Goal: Information Seeking & Learning: Learn about a topic

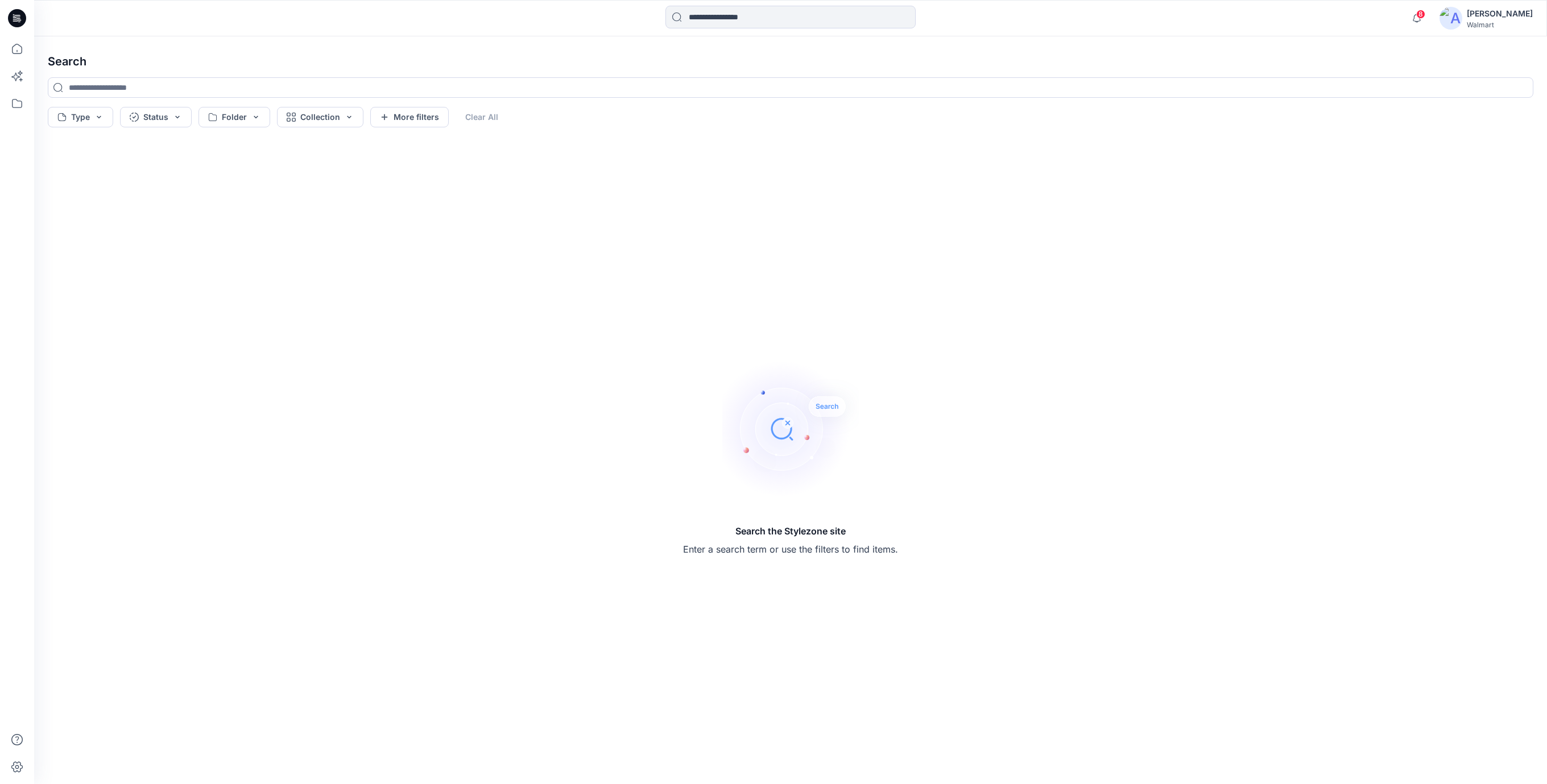
drag, startPoint x: 19, startPoint y: 20, endPoint x: 13, endPoint y: 61, distance: 41.4
click at [19, 20] on icon at bounding box center [17, 18] width 18 height 36
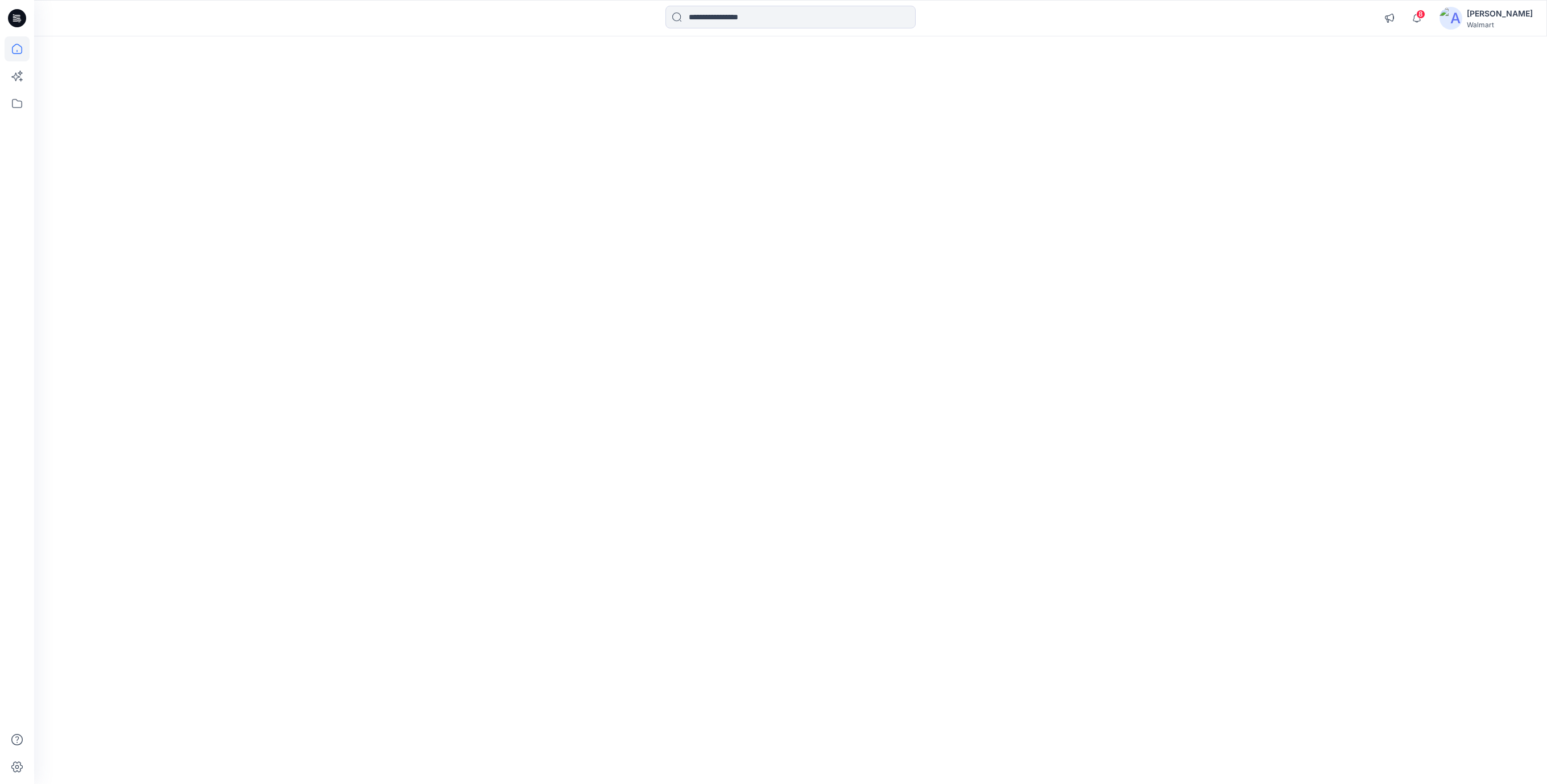
click at [16, 20] on icon at bounding box center [17, 18] width 18 height 36
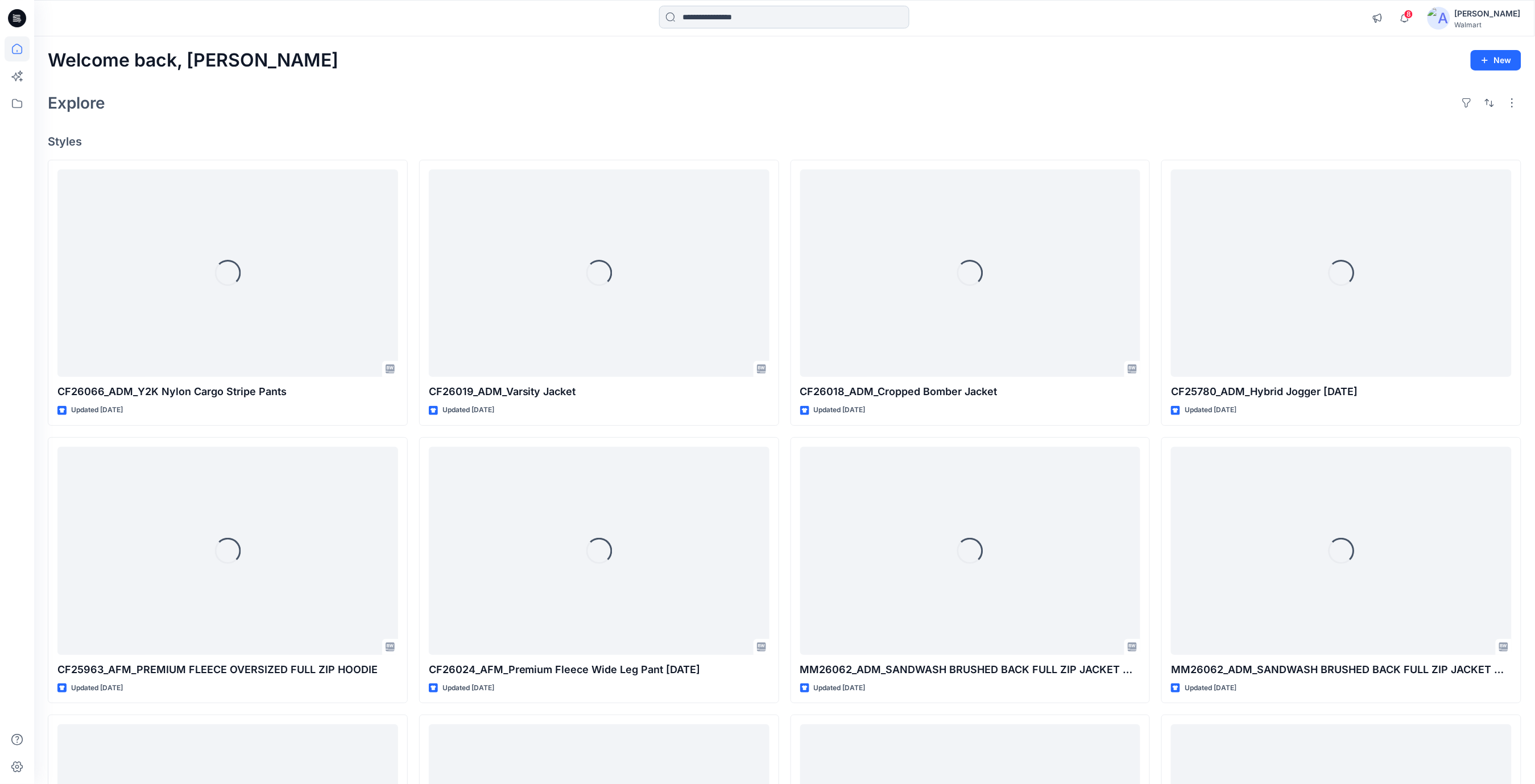
click at [783, 24] on input at bounding box center [784, 17] width 250 height 23
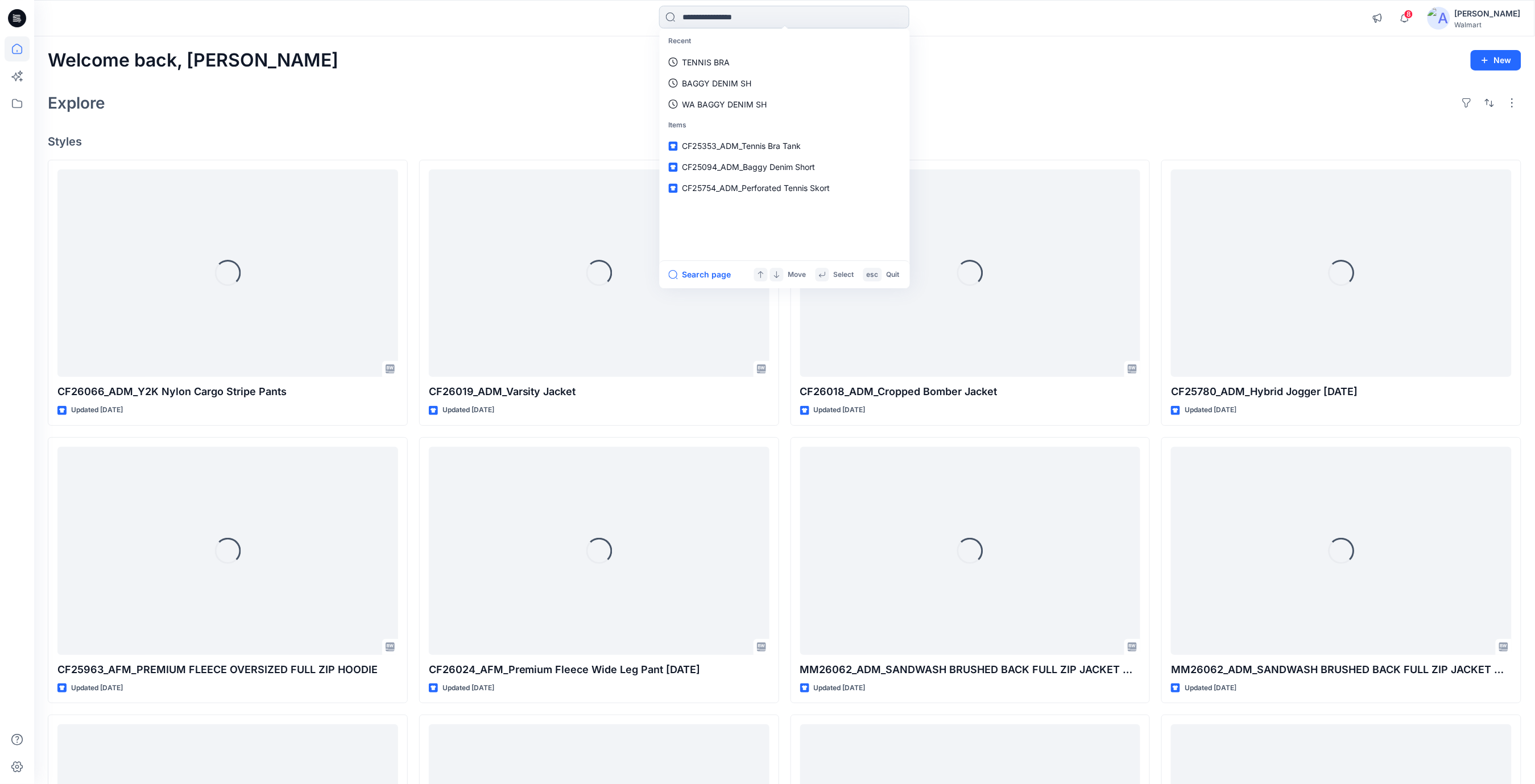
paste input "**********"
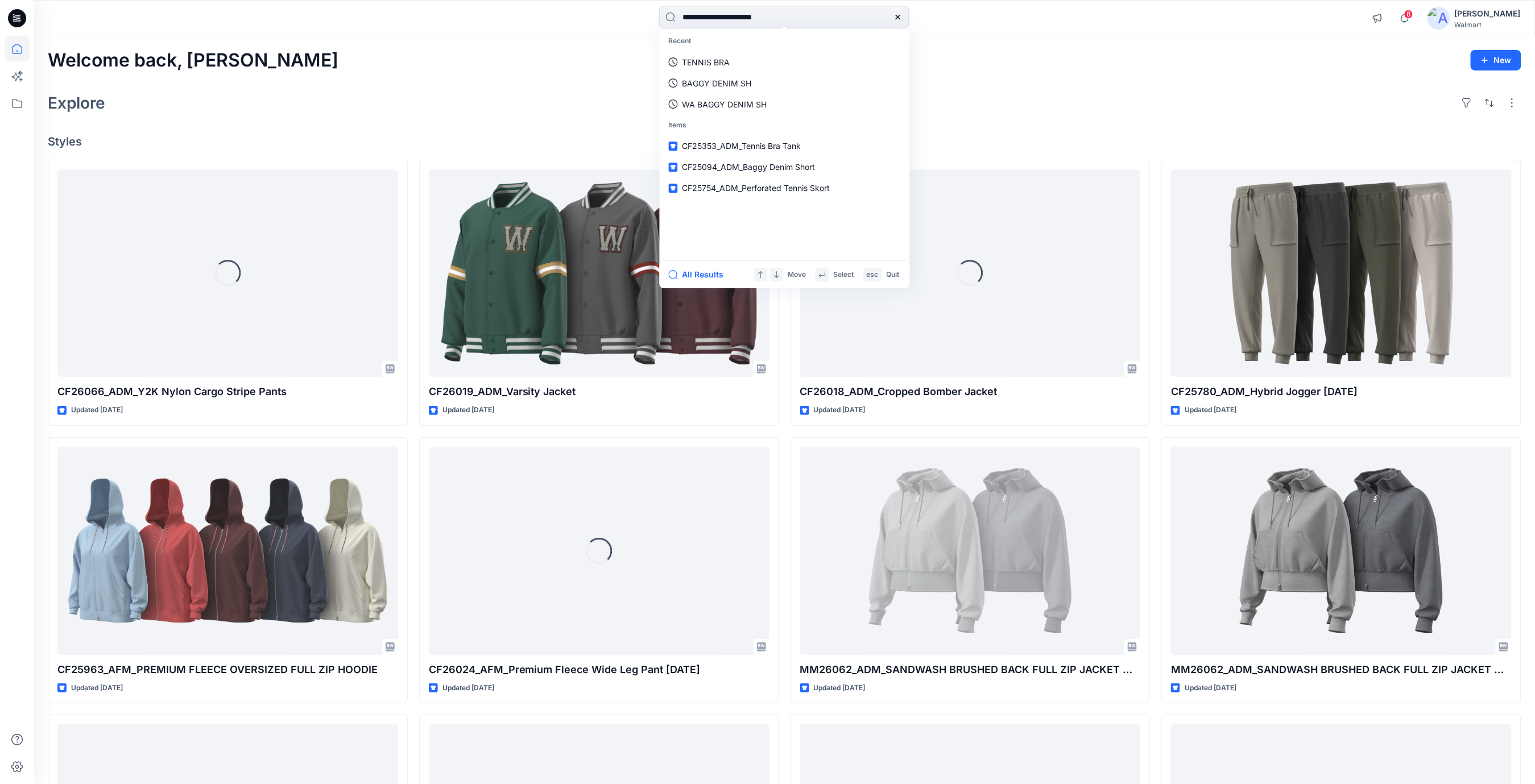
type input "**********"
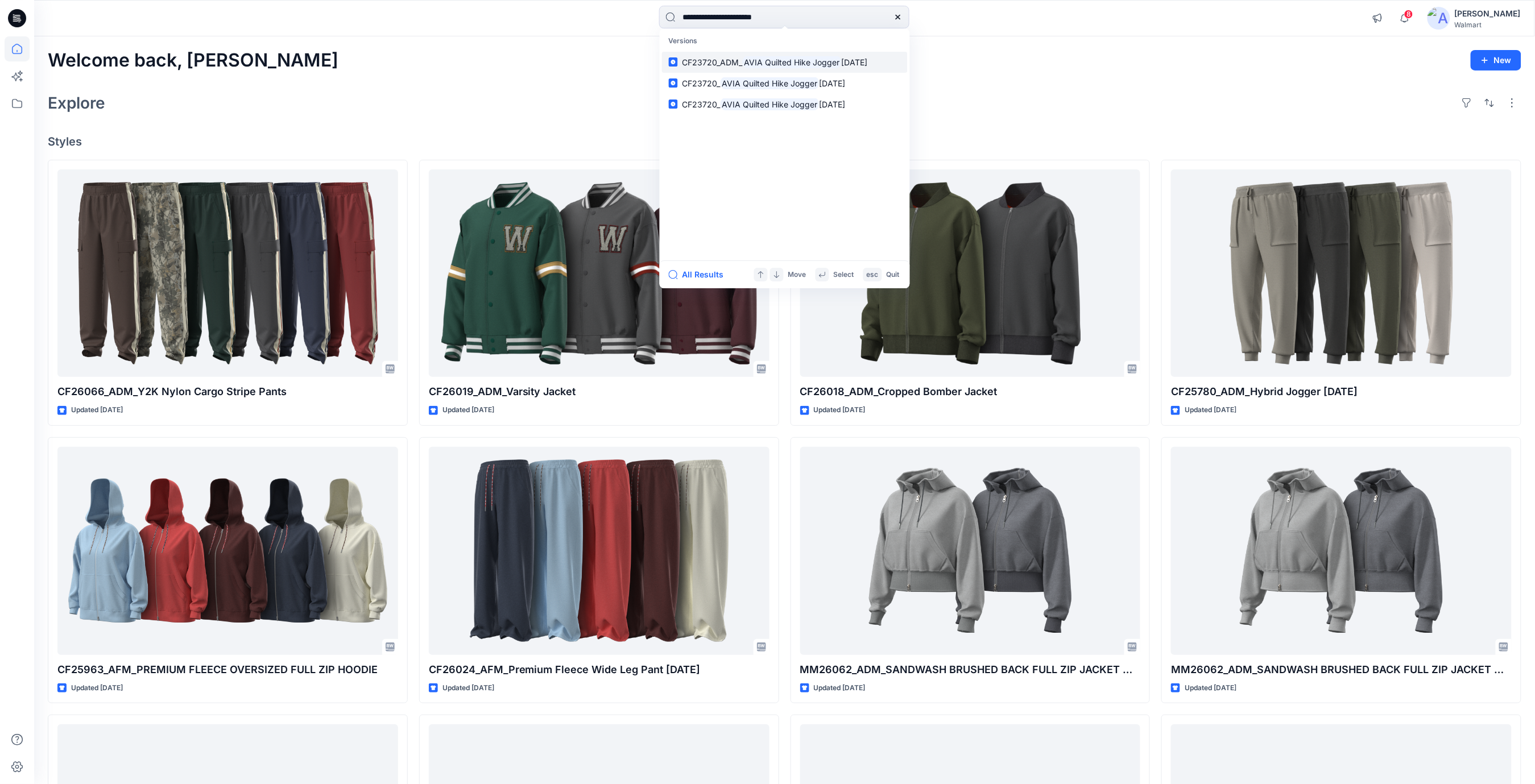
click at [802, 63] on mark "AVIA Quilted Hike Jogger" at bounding box center [792, 61] width 99 height 13
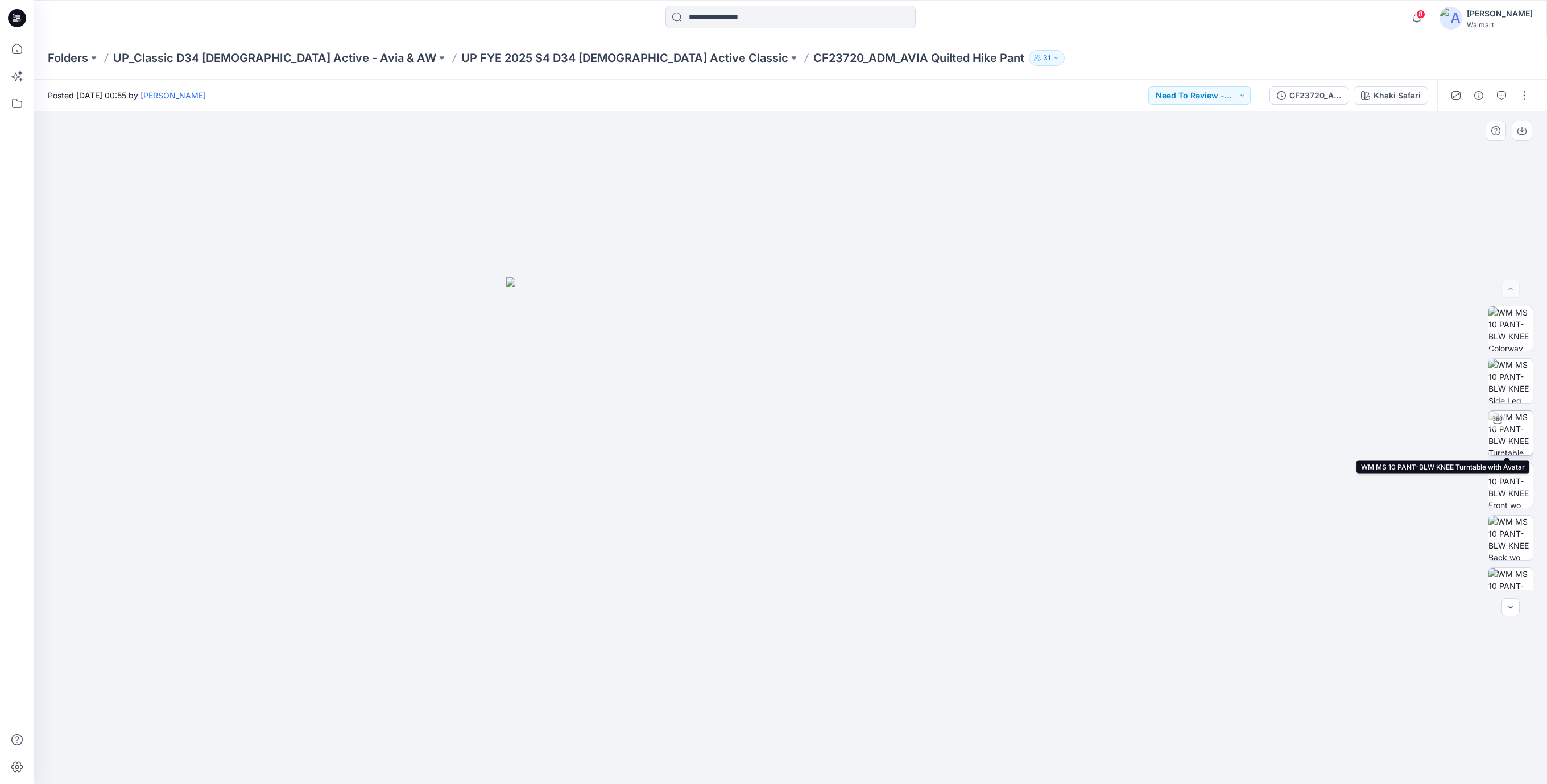
click at [1499, 437] on img at bounding box center [1511, 434] width 45 height 45
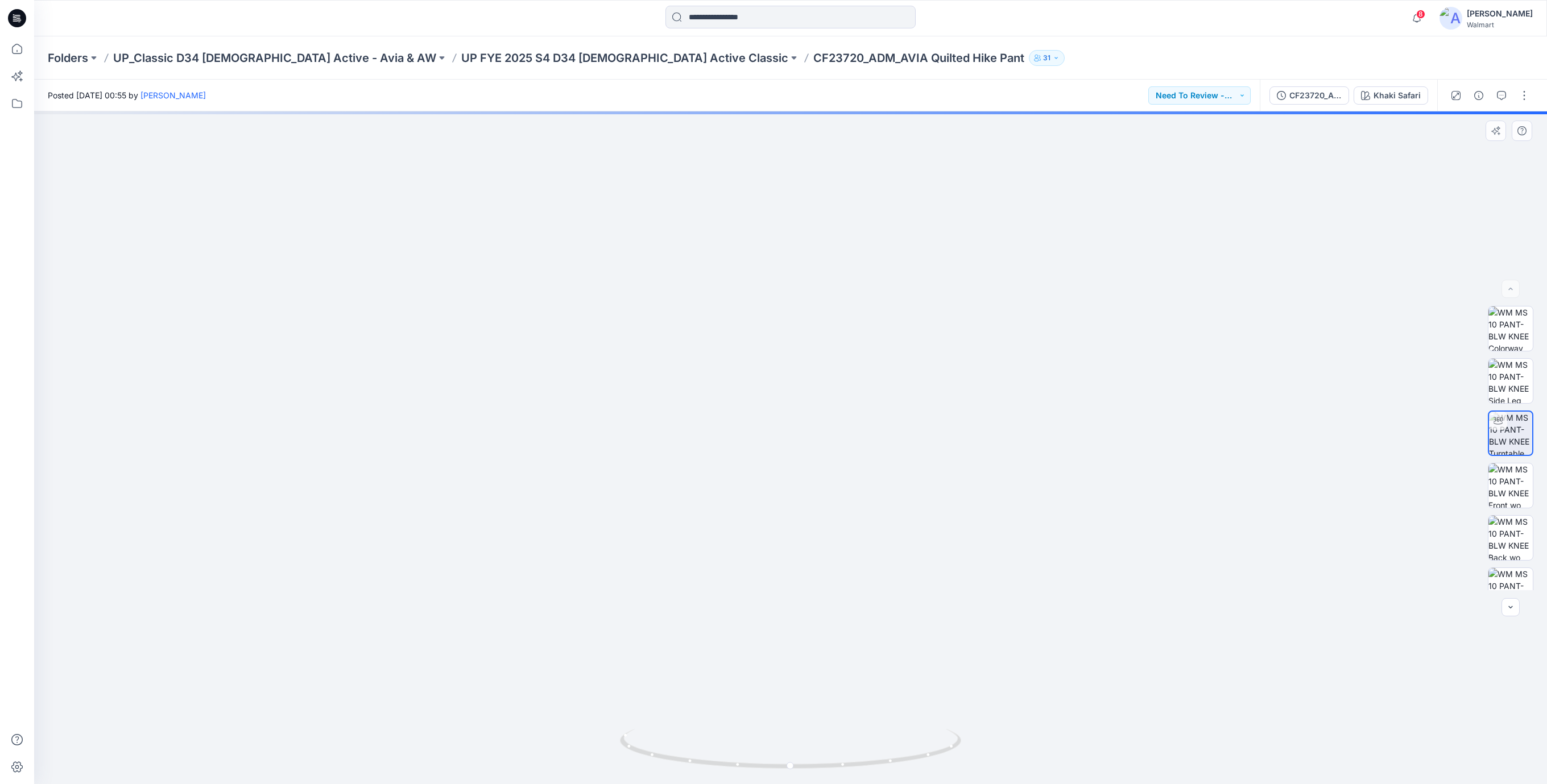
drag, startPoint x: 857, startPoint y: 606, endPoint x: 869, endPoint y: 387, distance: 219.3
click at [870, 380] on img at bounding box center [790, 332] width 905 height 904
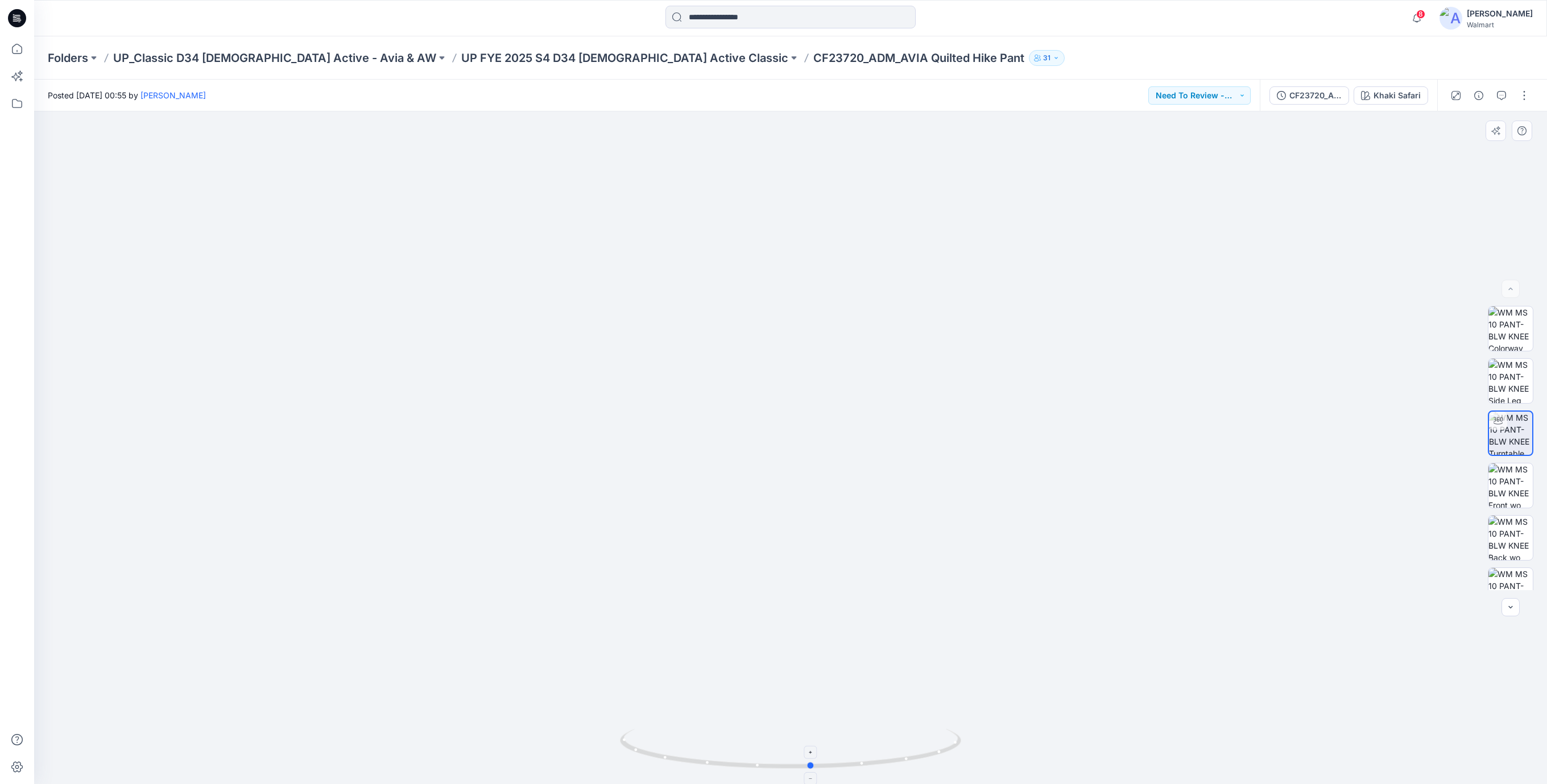
drag, startPoint x: 879, startPoint y: 764, endPoint x: 889, endPoint y: 728, distance: 37.4
click at [889, 729] on icon at bounding box center [792, 750] width 344 height 43
click at [1317, 99] on div "CF23720_ADM_AVIA Quilted Hike Jogger [DATE]" at bounding box center [1315, 95] width 52 height 13
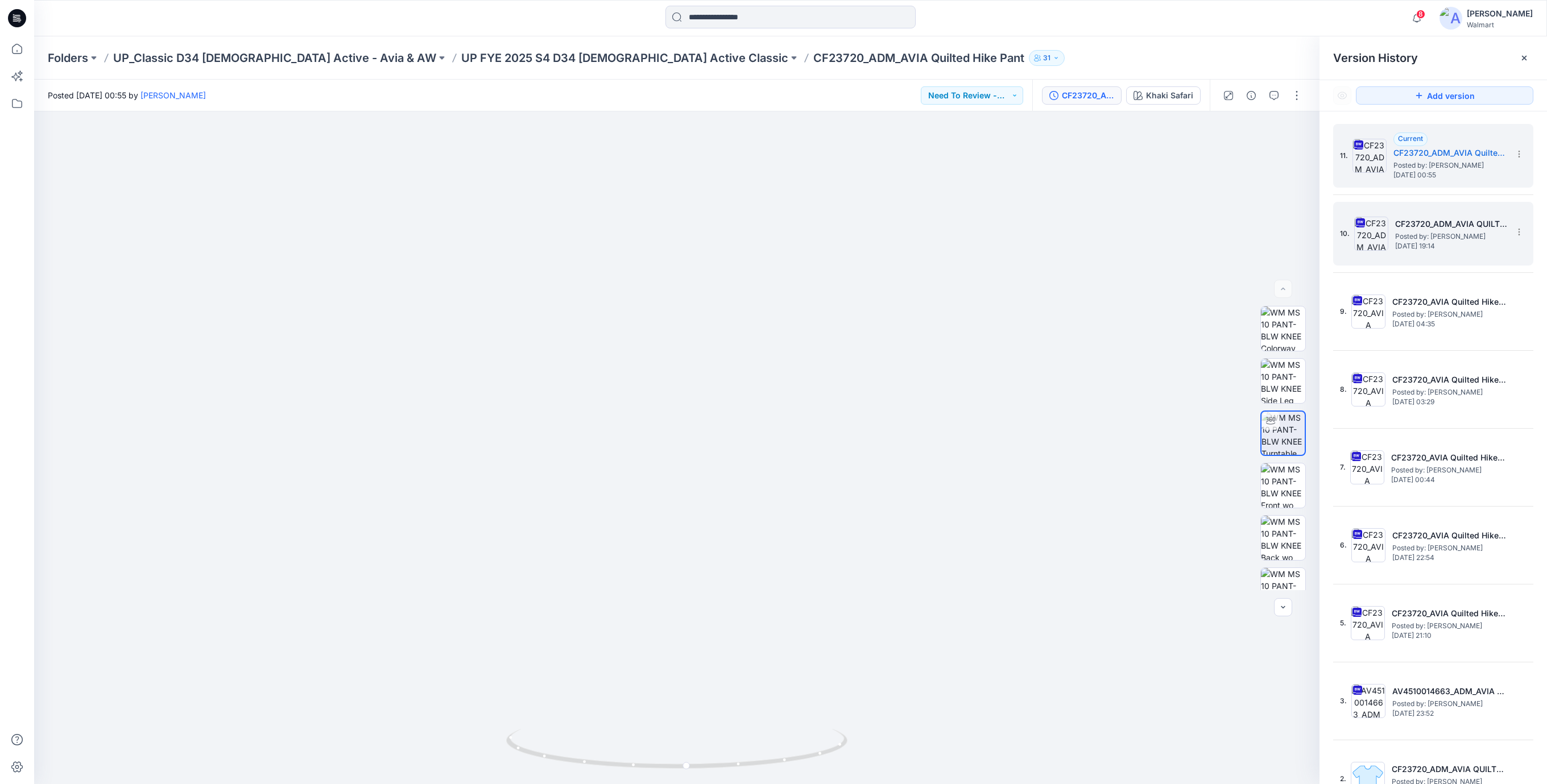
click at [1375, 239] on img at bounding box center [1371, 234] width 34 height 34
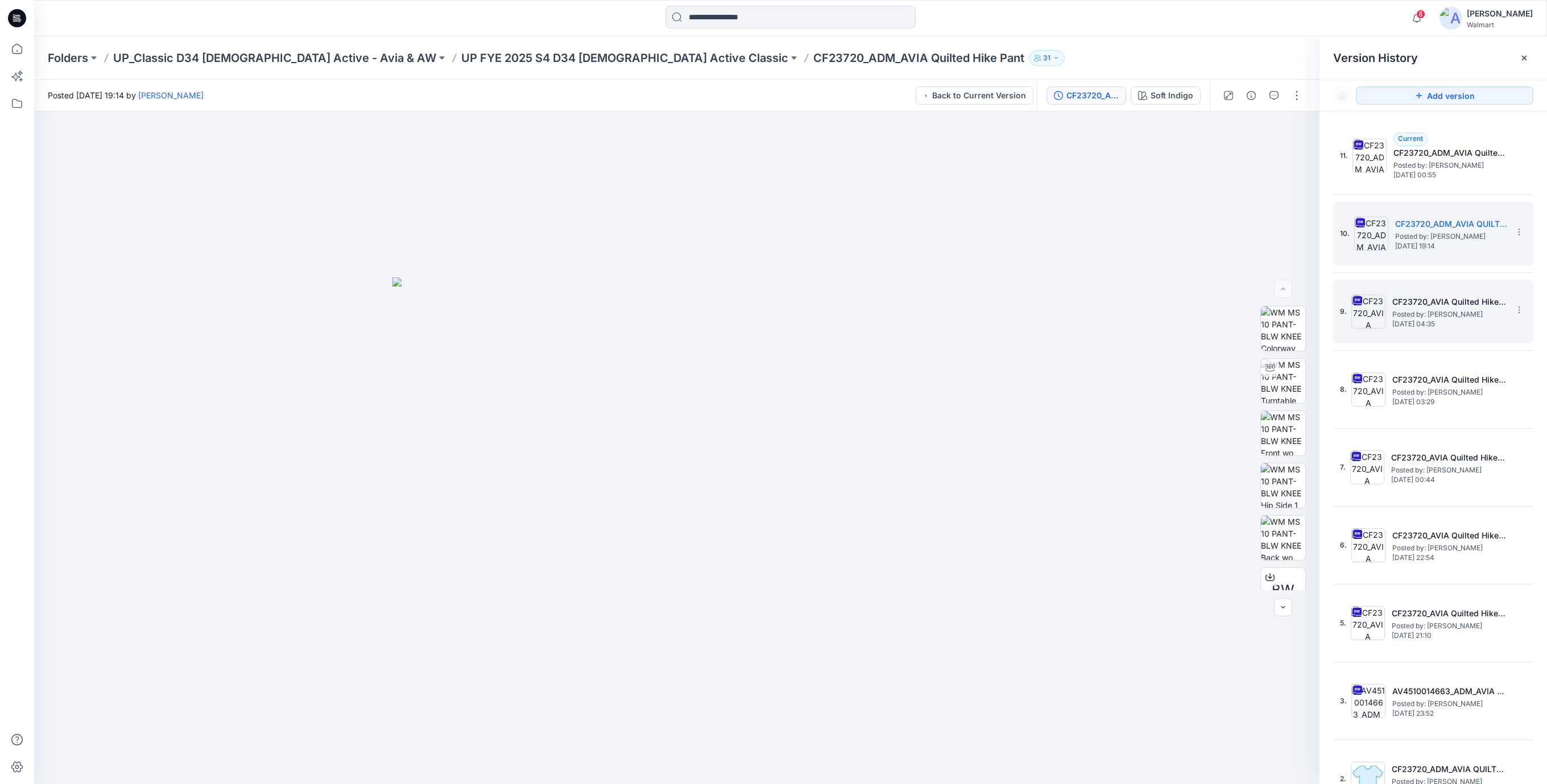
click at [1418, 304] on h5 "CF23720_AVIA Quilted Hike Pant [DATE]" at bounding box center [1449, 302] width 113 height 14
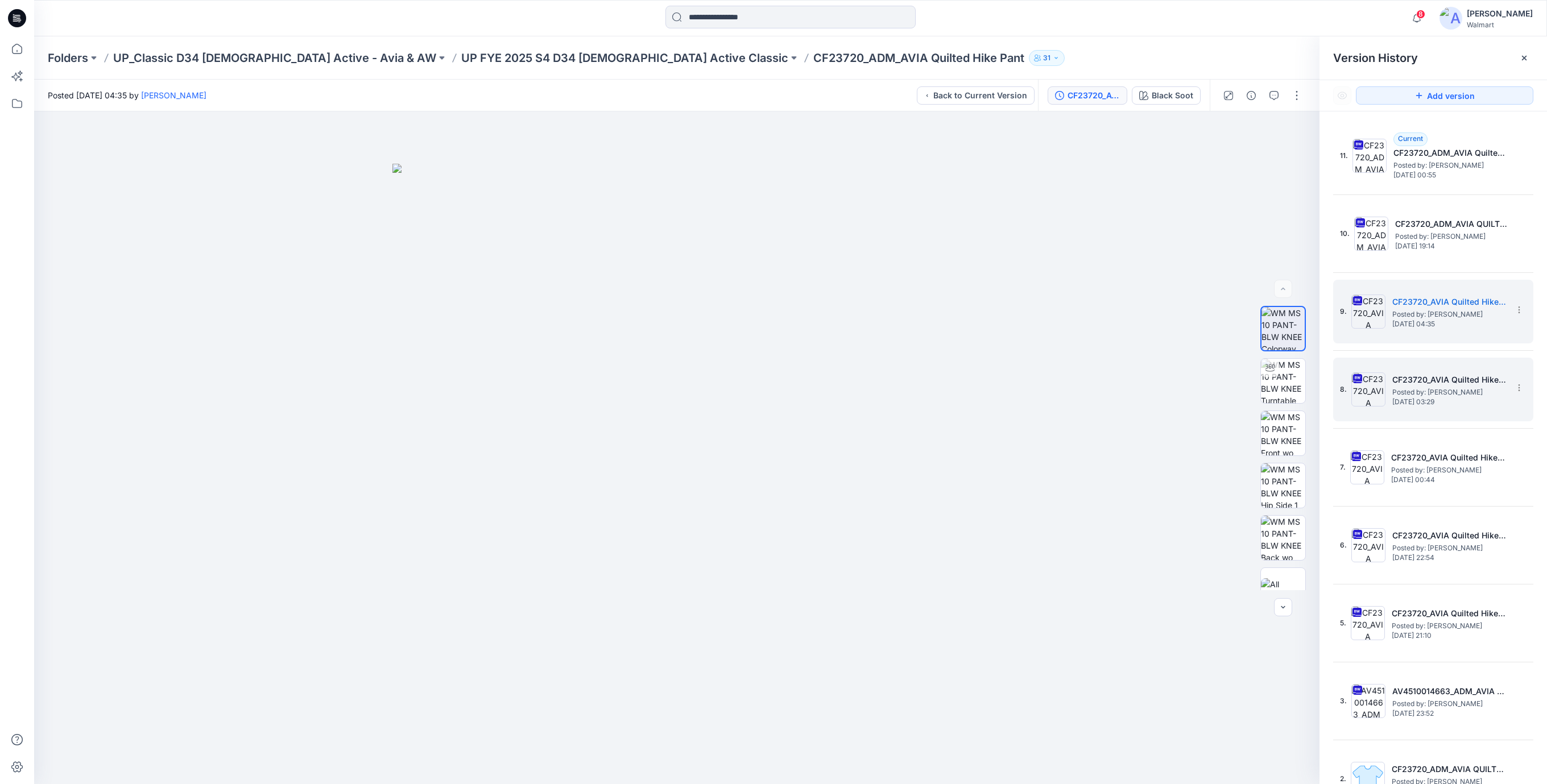
click at [1416, 386] on h5 "CF23720_AVIA Quilted Hike Pant [DATE]" at bounding box center [1449, 380] width 113 height 14
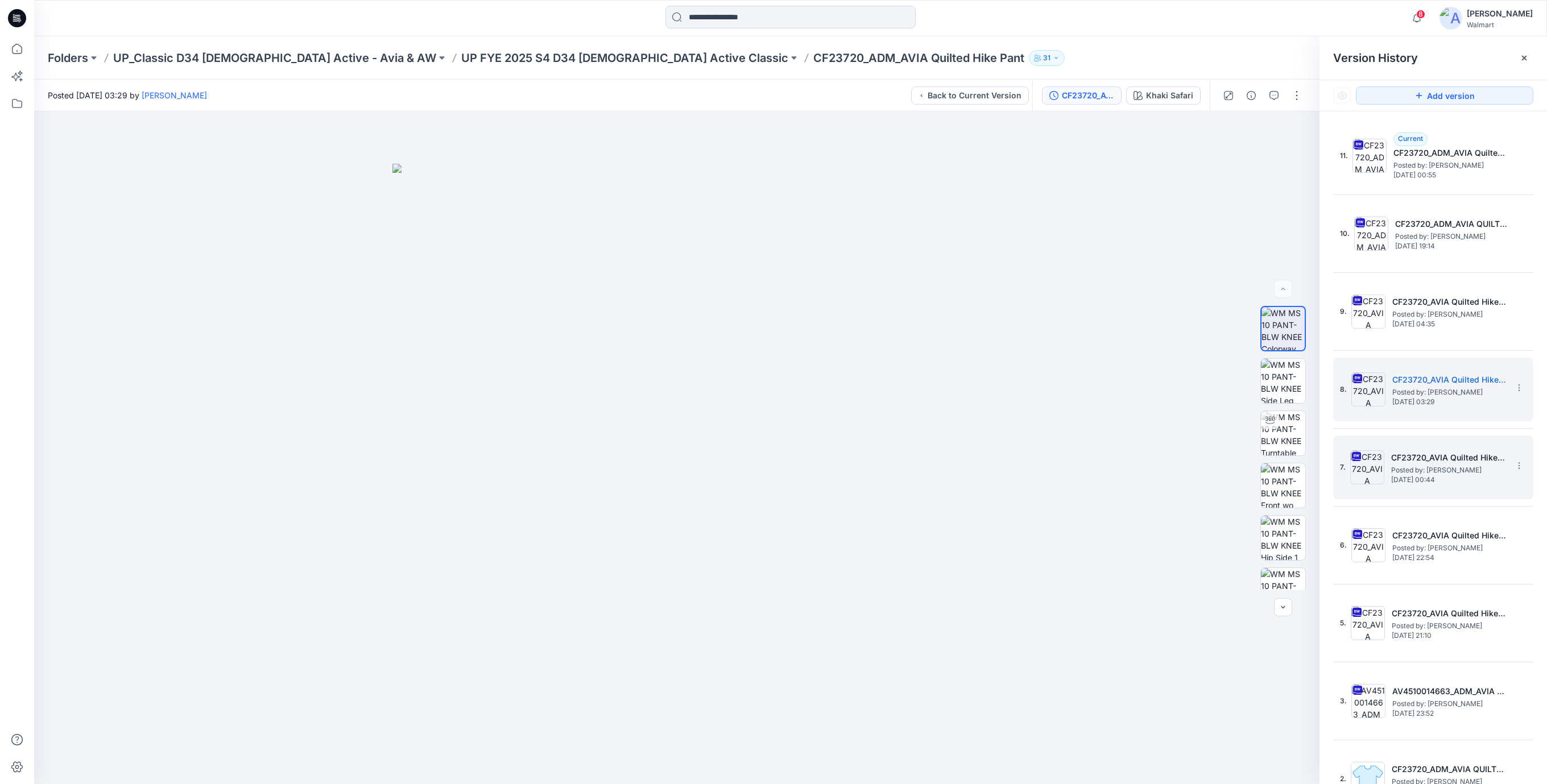
click at [1425, 465] on span "Posted by: [PERSON_NAME]" at bounding box center [1448, 470] width 113 height 11
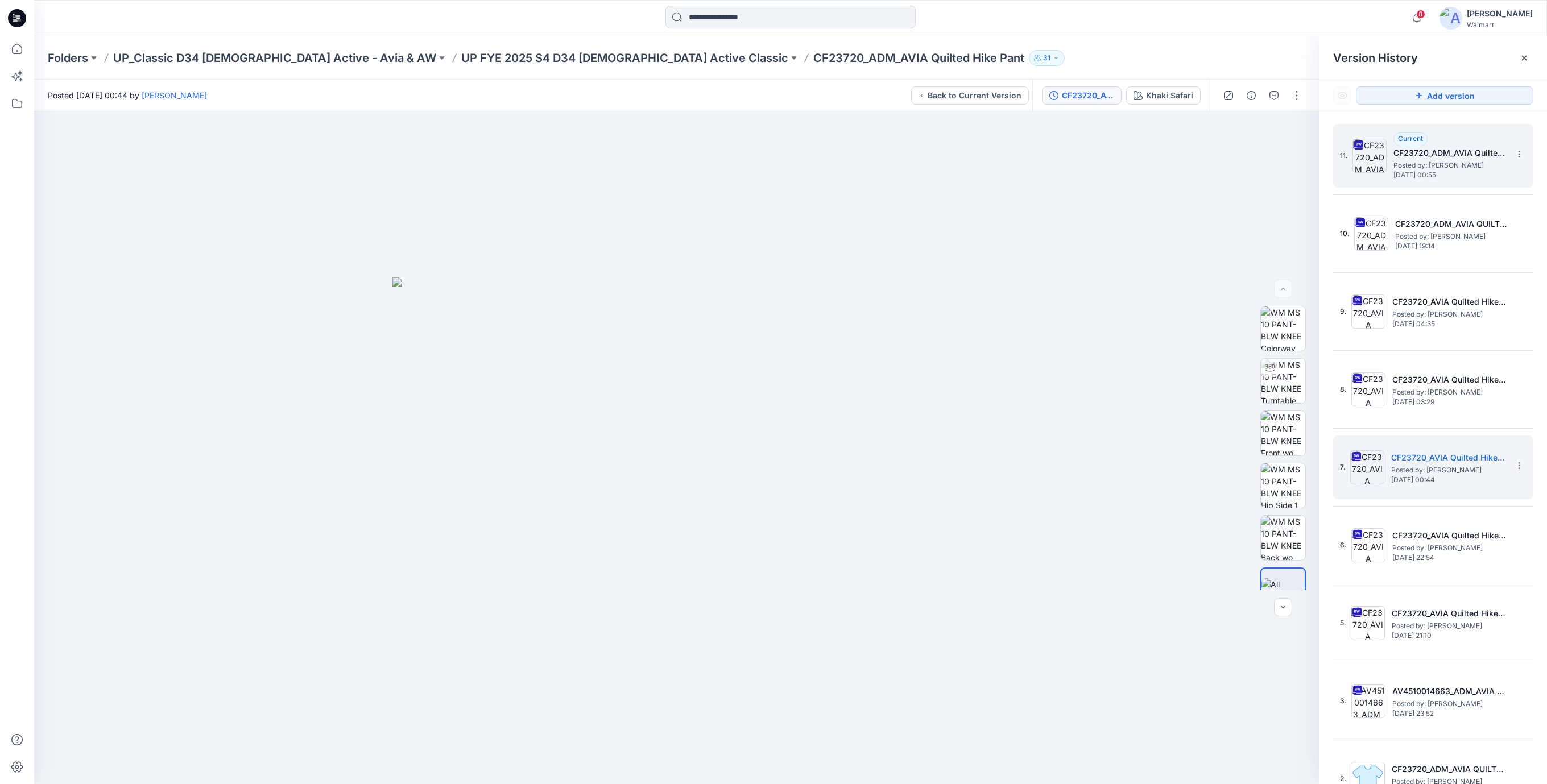
click at [1436, 172] on span "[DATE] 00:55" at bounding box center [1450, 175] width 113 height 8
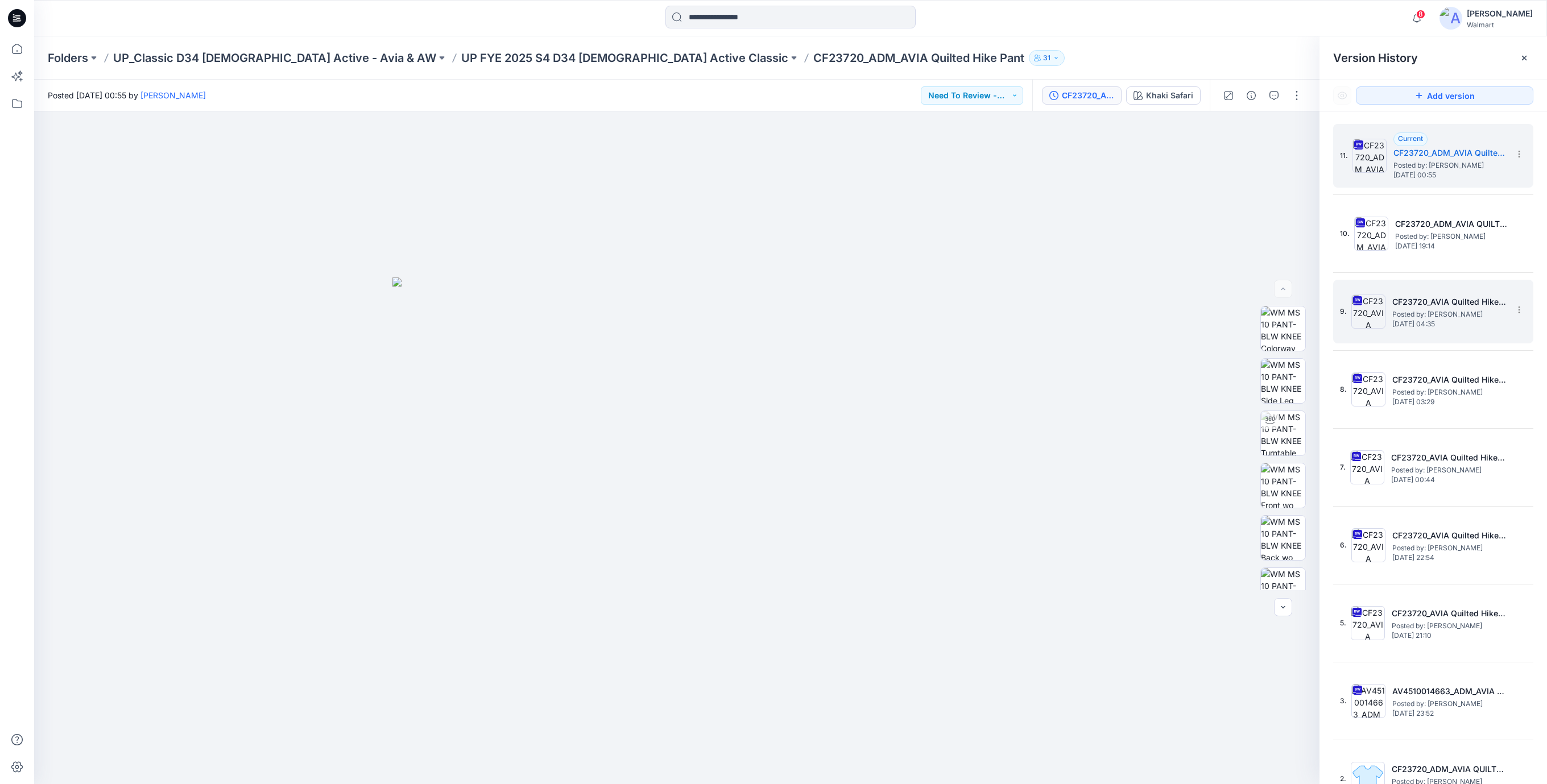
click at [1400, 320] on span "[DATE] 04:35" at bounding box center [1449, 324] width 113 height 8
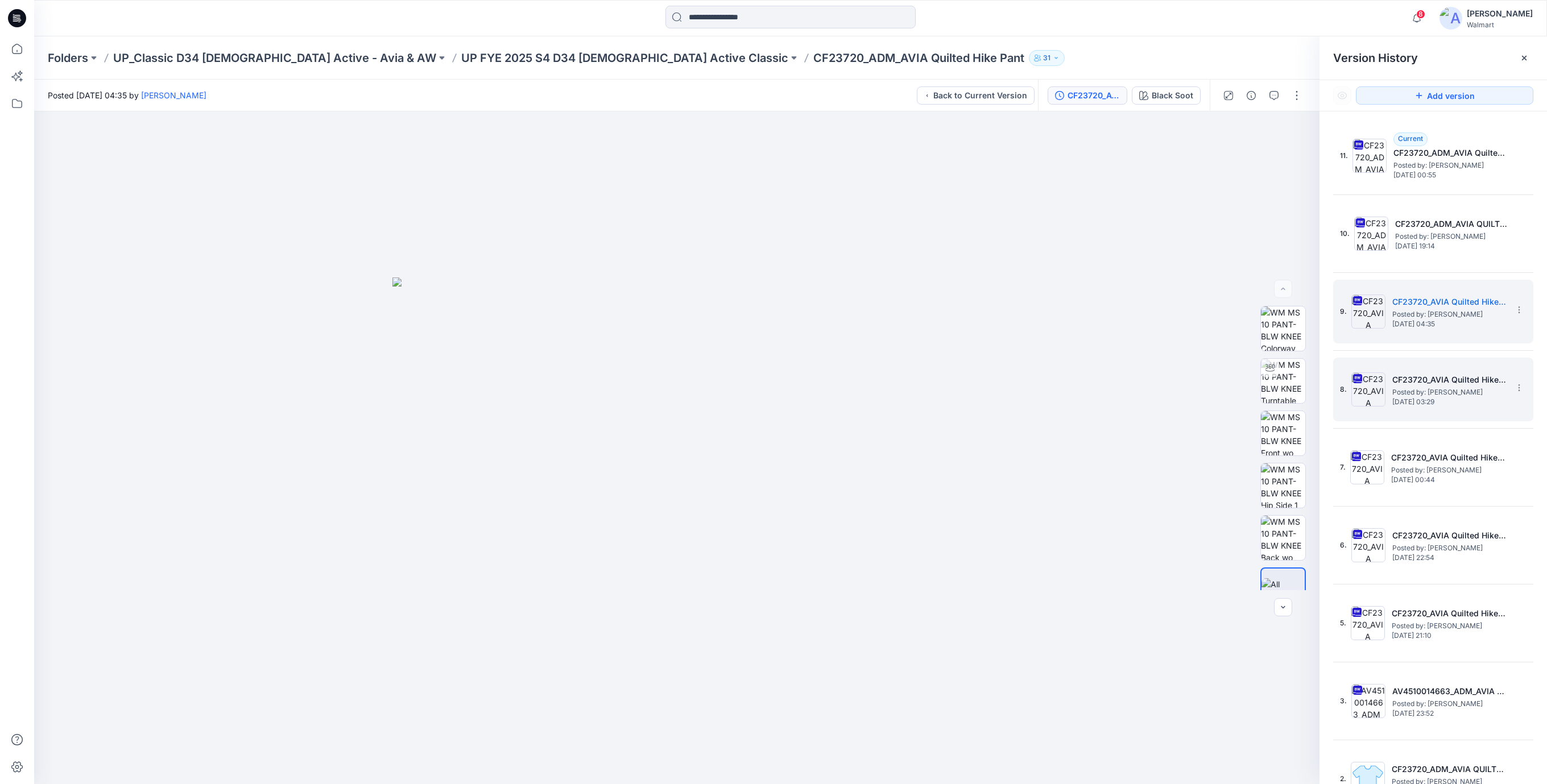
click at [1374, 383] on img at bounding box center [1368, 389] width 34 height 34
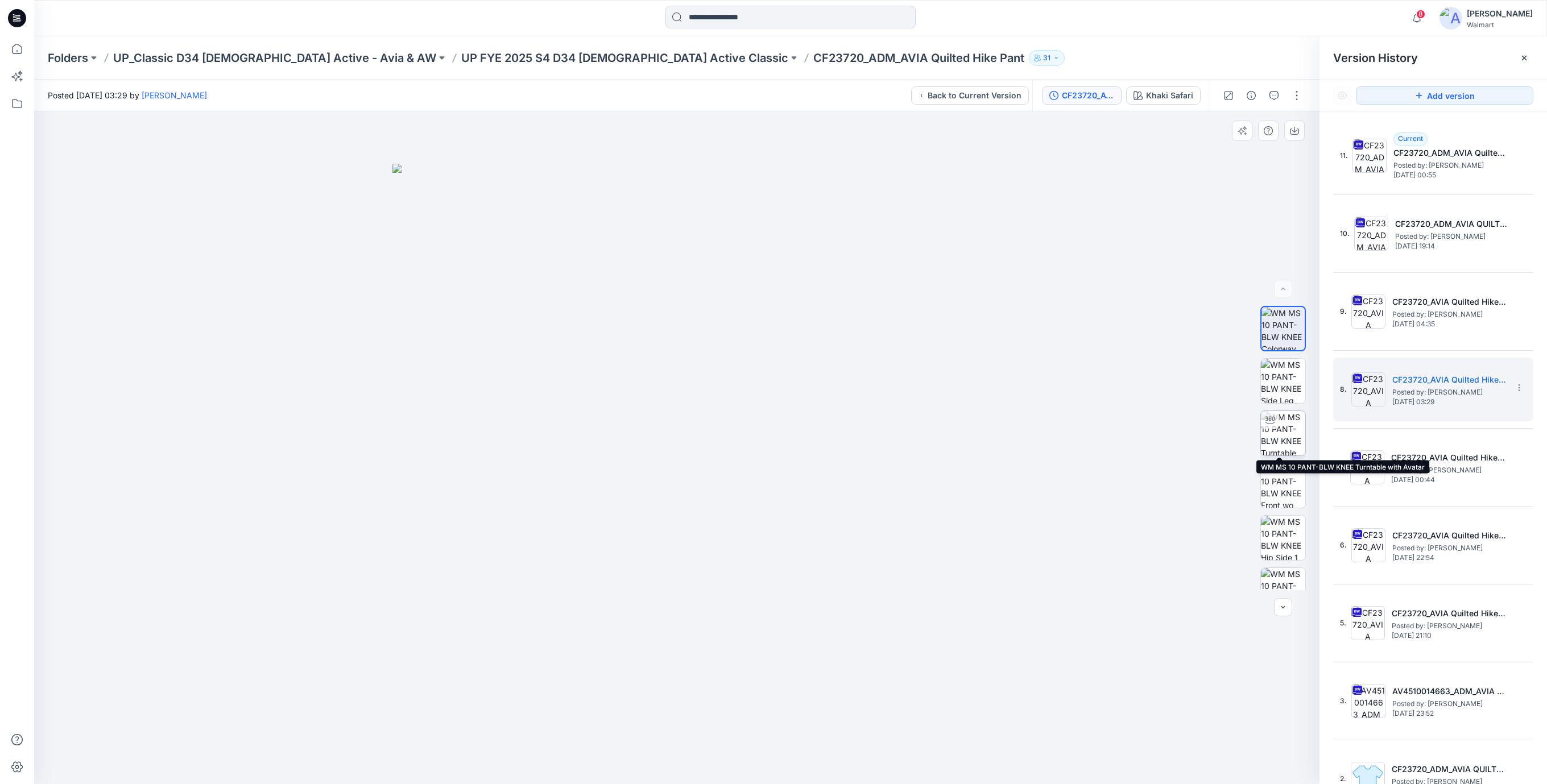
click at [1284, 437] on img at bounding box center [1283, 434] width 45 height 45
drag, startPoint x: 684, startPoint y: 762, endPoint x: 725, endPoint y: 741, distance: 46.1
click at [725, 741] on icon at bounding box center [678, 750] width 344 height 43
click at [16, 12] on icon at bounding box center [17, 18] width 18 height 18
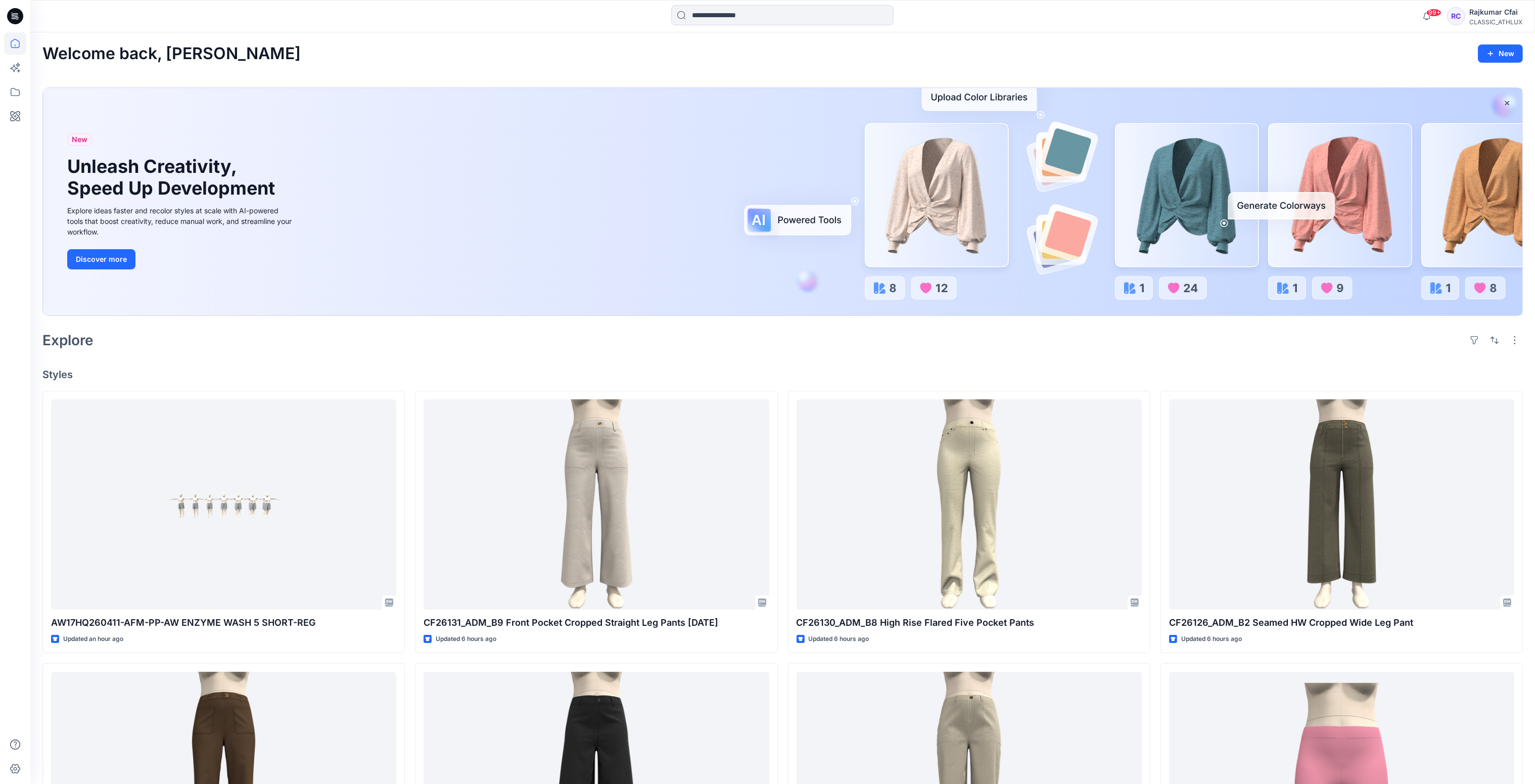
click at [399, 339] on div "Explore" at bounding box center [783, 340] width 1480 height 24
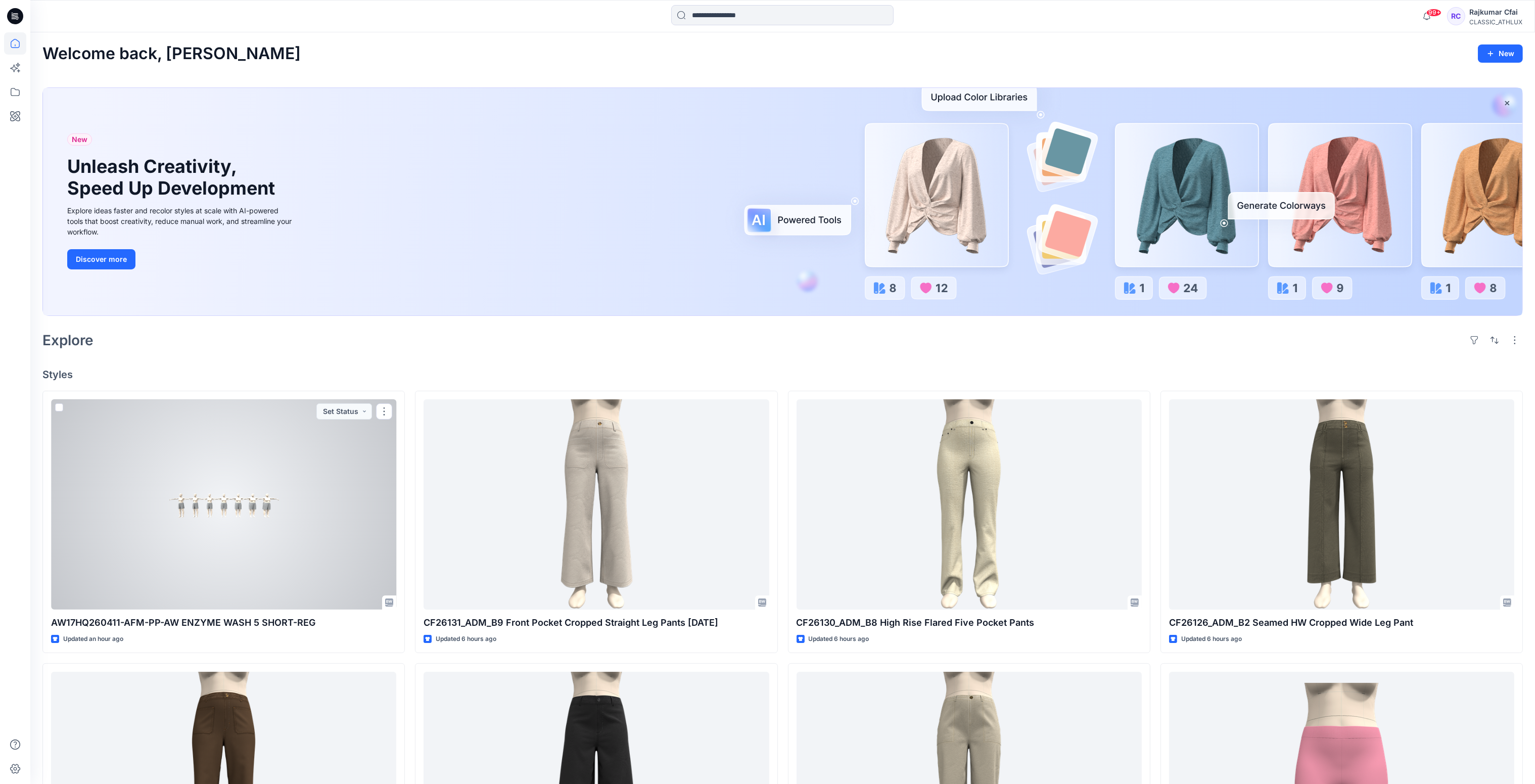
drag, startPoint x: 270, startPoint y: 529, endPoint x: 357, endPoint y: 483, distance: 98.4
click at [271, 528] on div at bounding box center [223, 504] width 345 height 211
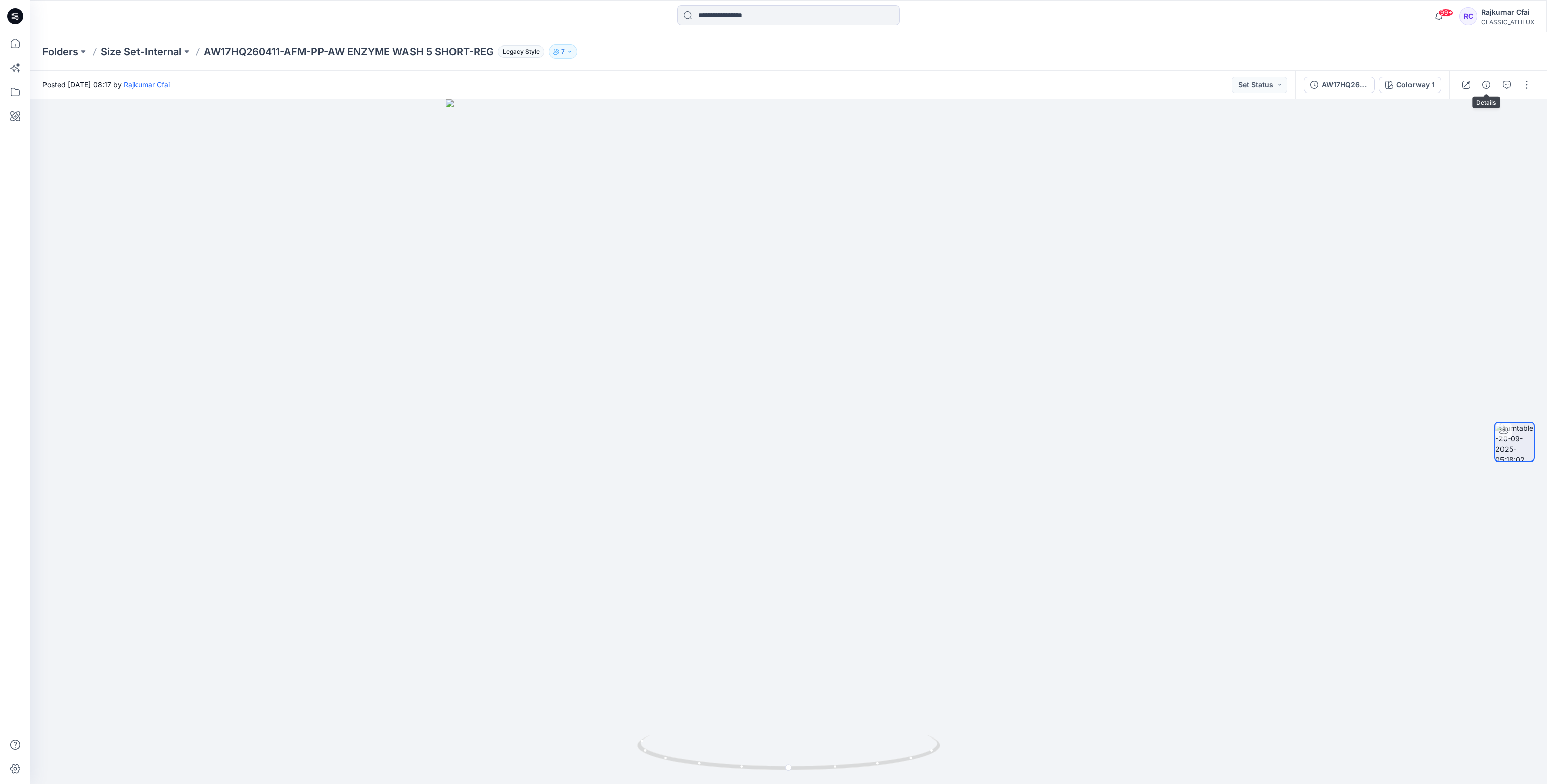
click at [1485, 79] on button "button" at bounding box center [1486, 85] width 16 height 16
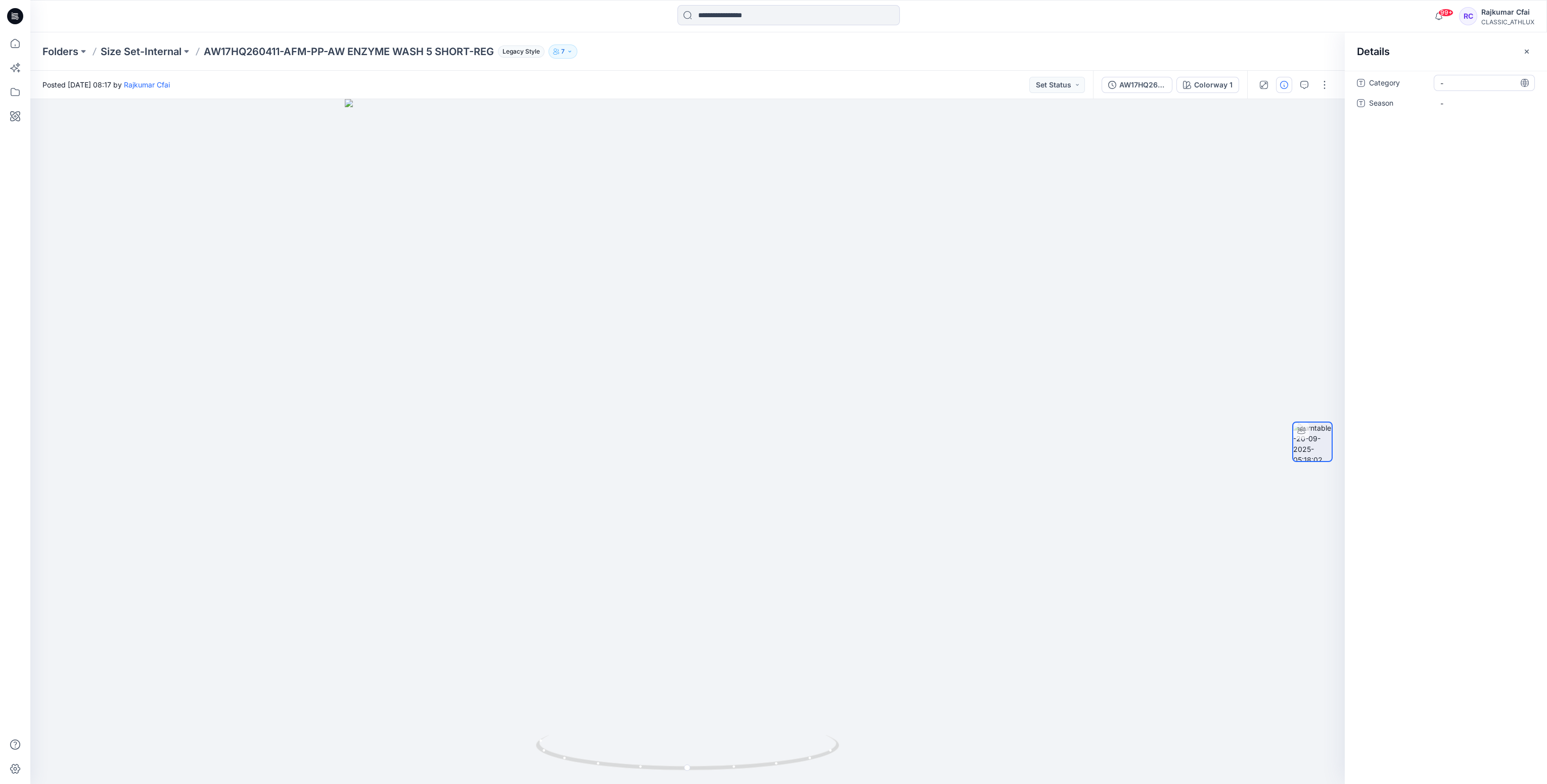
click at [1475, 88] on div "-" at bounding box center [1484, 83] width 101 height 16
click at [1497, 82] on textarea "**********" at bounding box center [1484, 83] width 101 height 16
type textarea "**********"
click at [1469, 101] on span "-" at bounding box center [1484, 103] width 88 height 11
type textarea "*****"
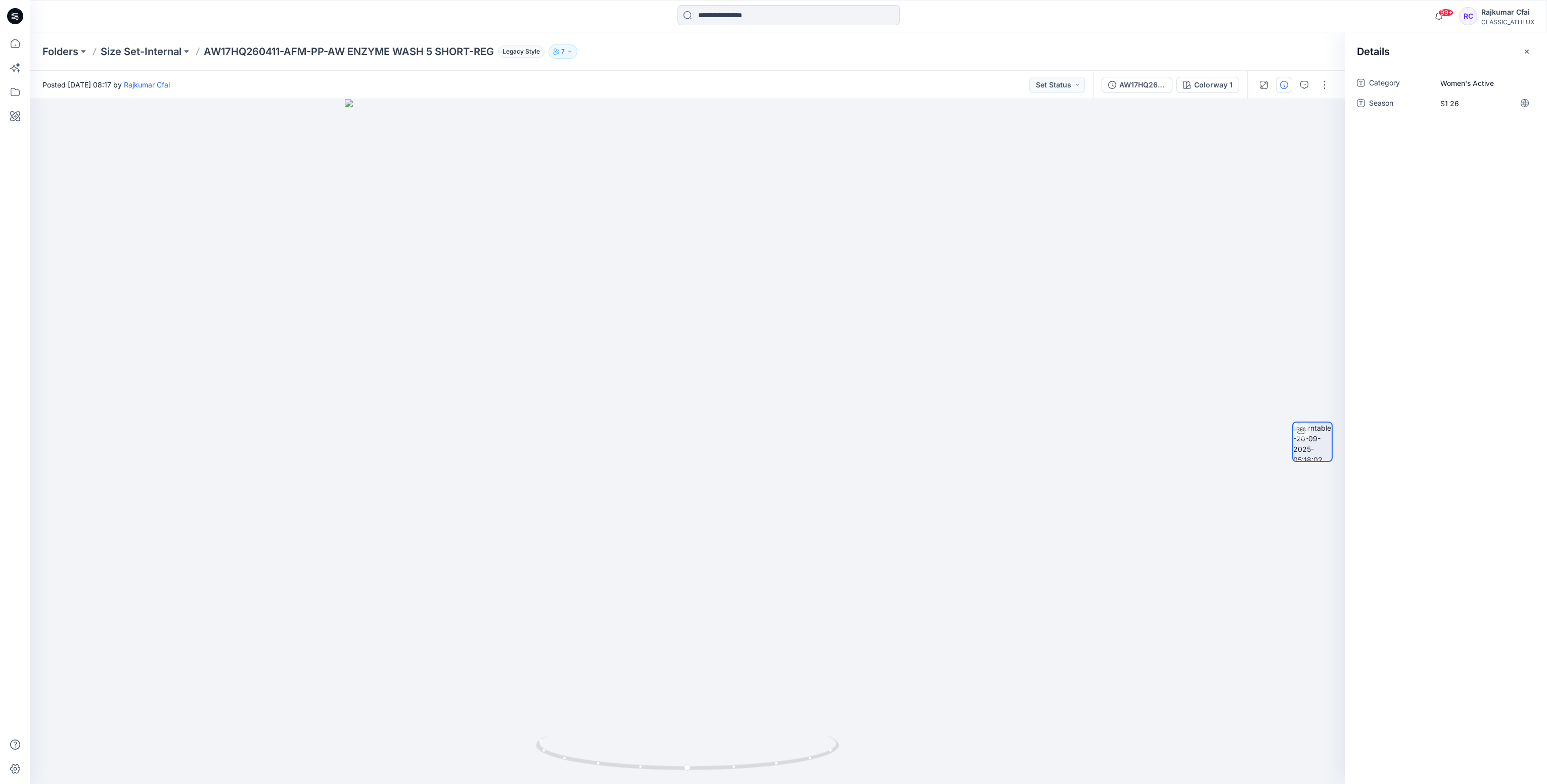
click at [16, 11] on icon at bounding box center [15, 16] width 16 height 16
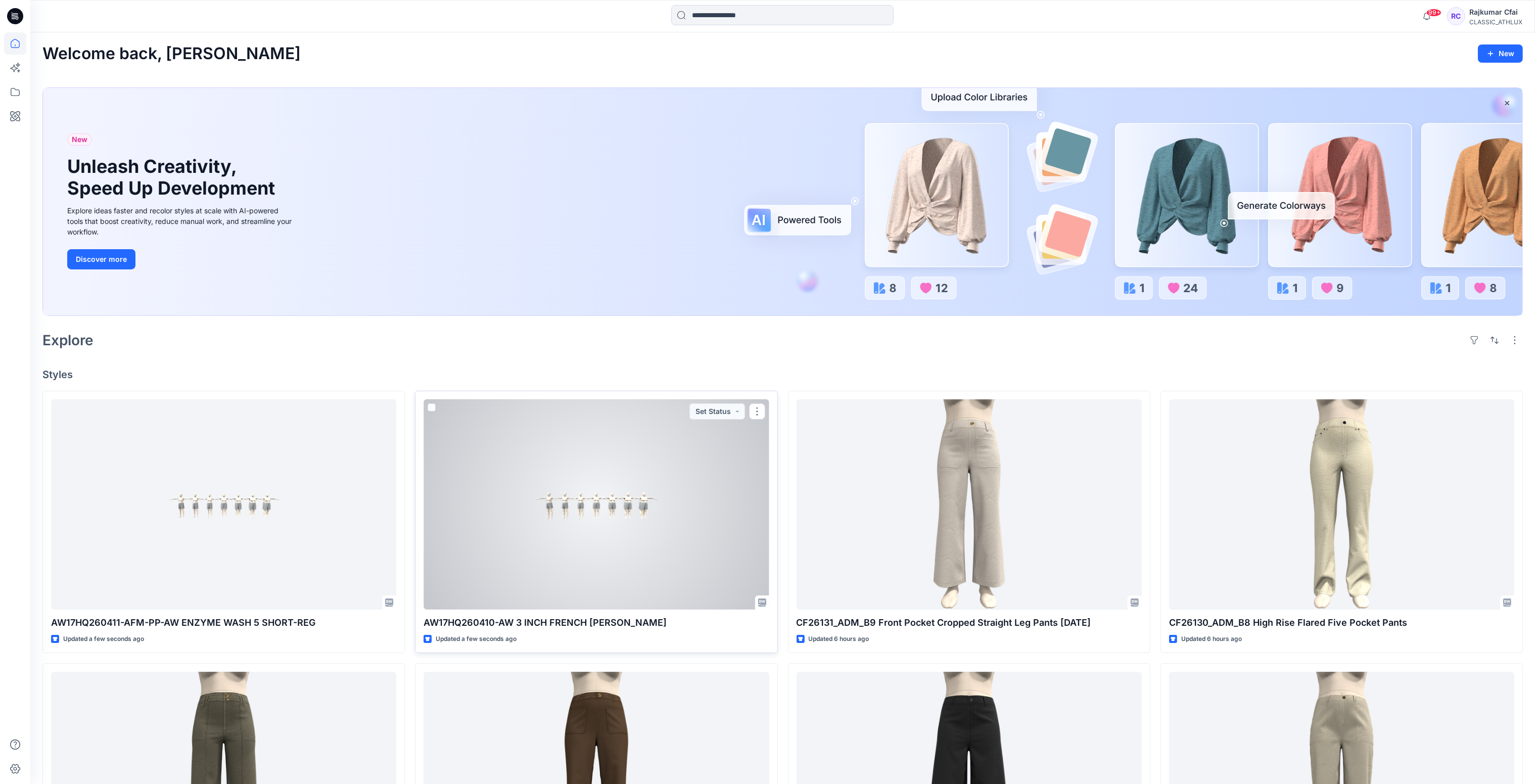
click at [618, 559] on div at bounding box center [596, 504] width 345 height 211
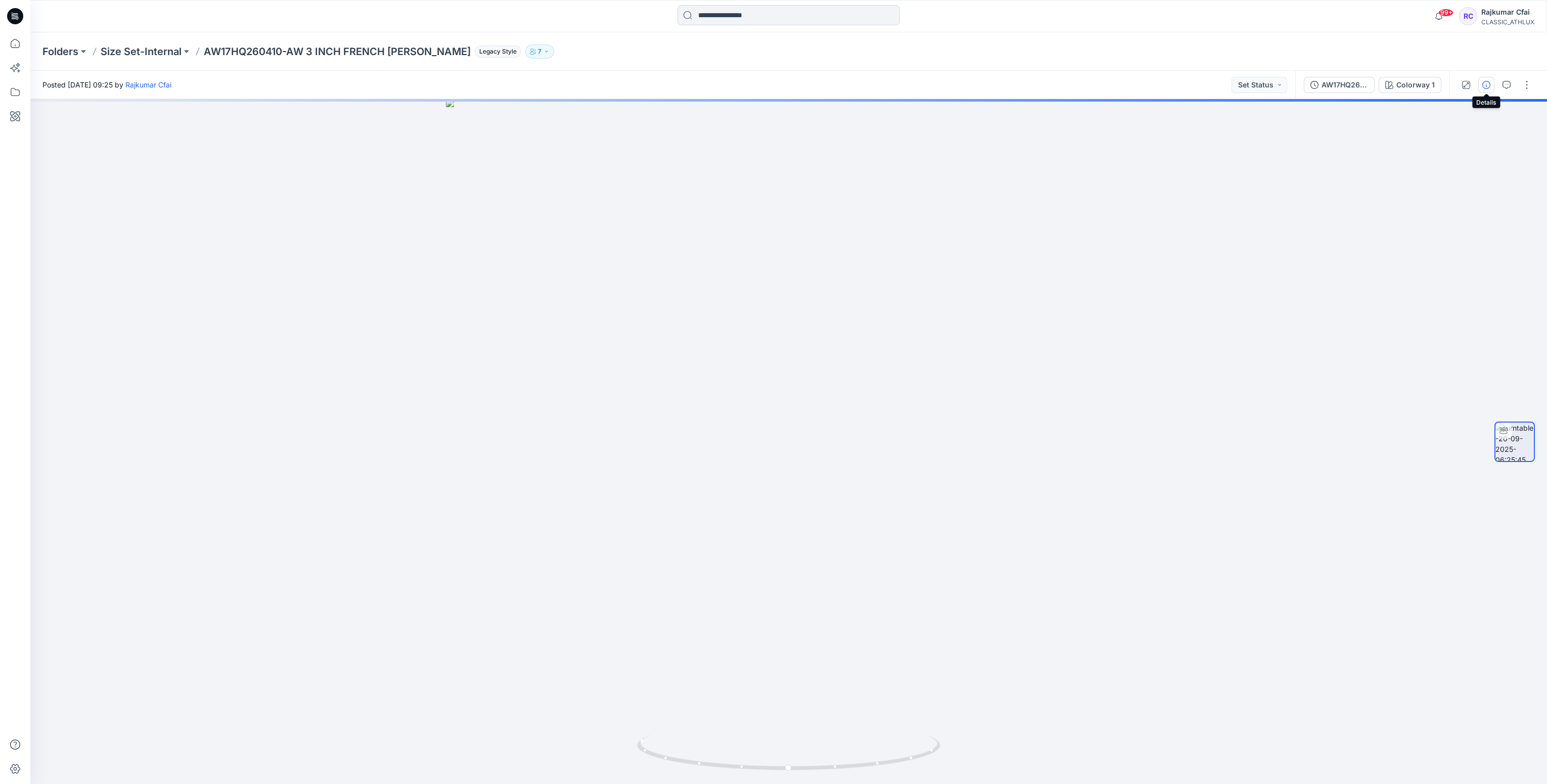
click at [1488, 85] on icon "button" at bounding box center [1486, 85] width 8 height 8
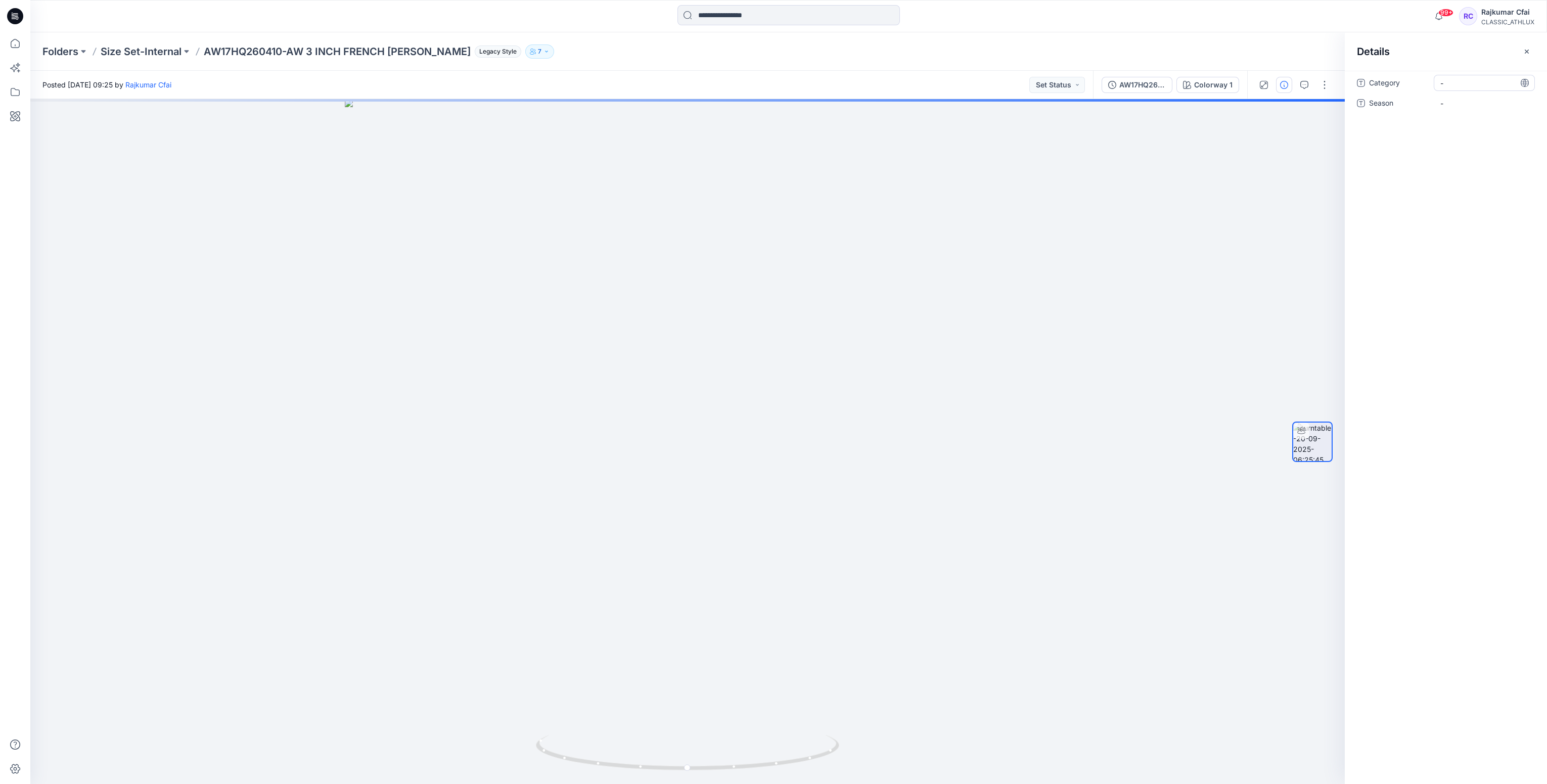
click at [1467, 82] on span "-" at bounding box center [1484, 83] width 88 height 11
type textarea "*"
type textarea "**********"
click at [1456, 102] on span "-" at bounding box center [1484, 103] width 88 height 11
type textarea "*****"
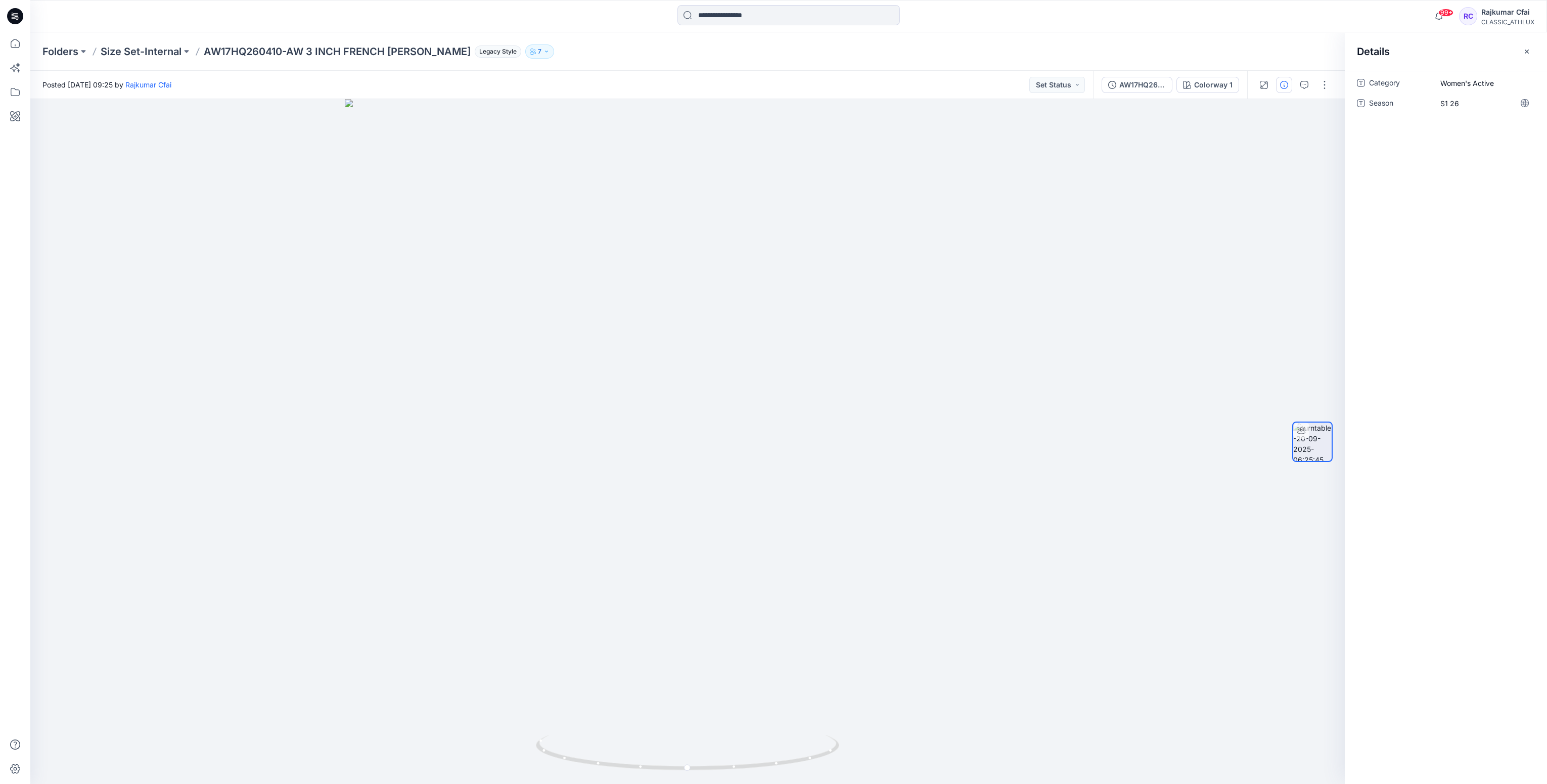
click at [20, 21] on icon at bounding box center [15, 16] width 16 height 16
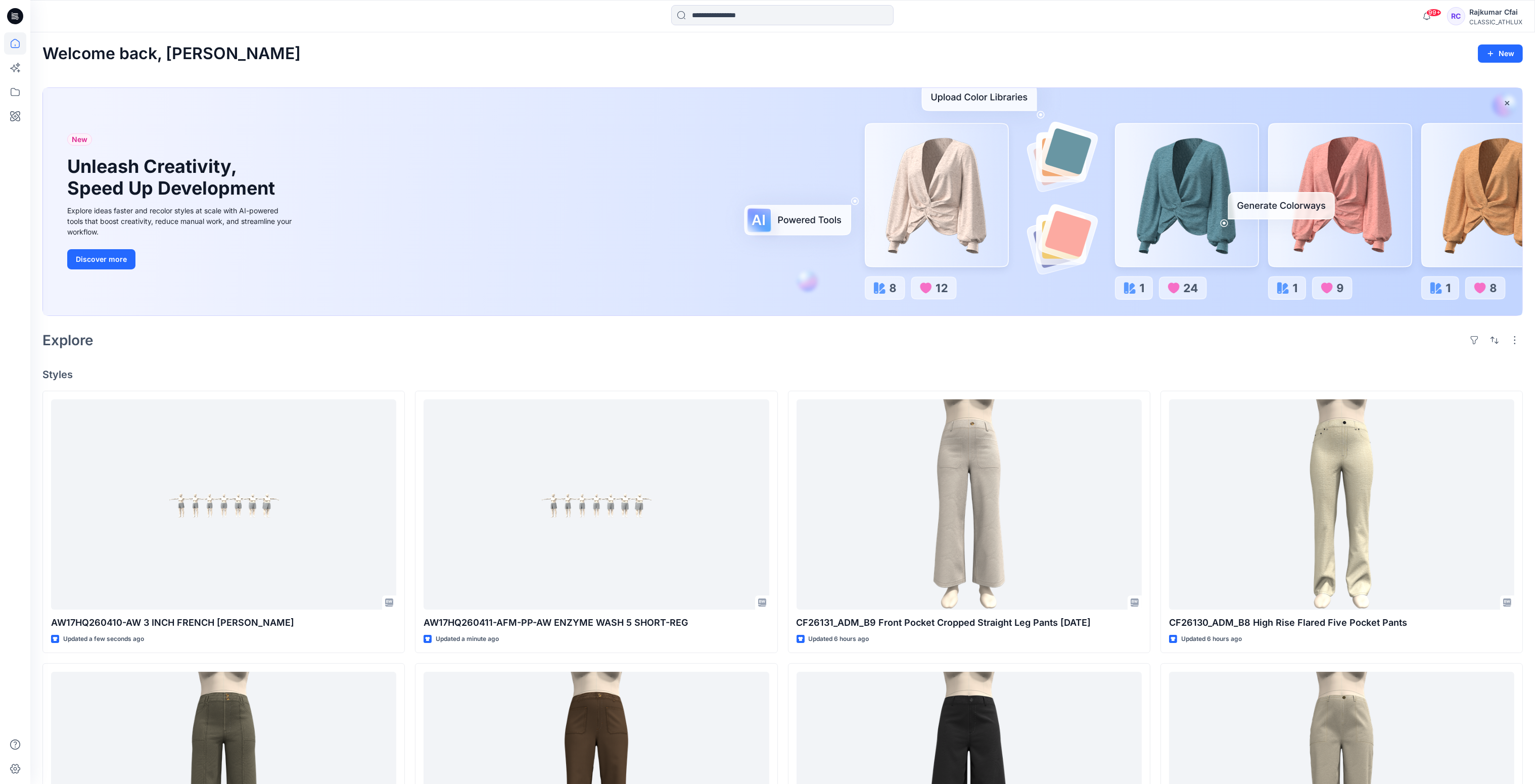
click at [5, 15] on div at bounding box center [15, 16] width 32 height 32
click at [14, 18] on icon at bounding box center [14, 18] width 5 height 1
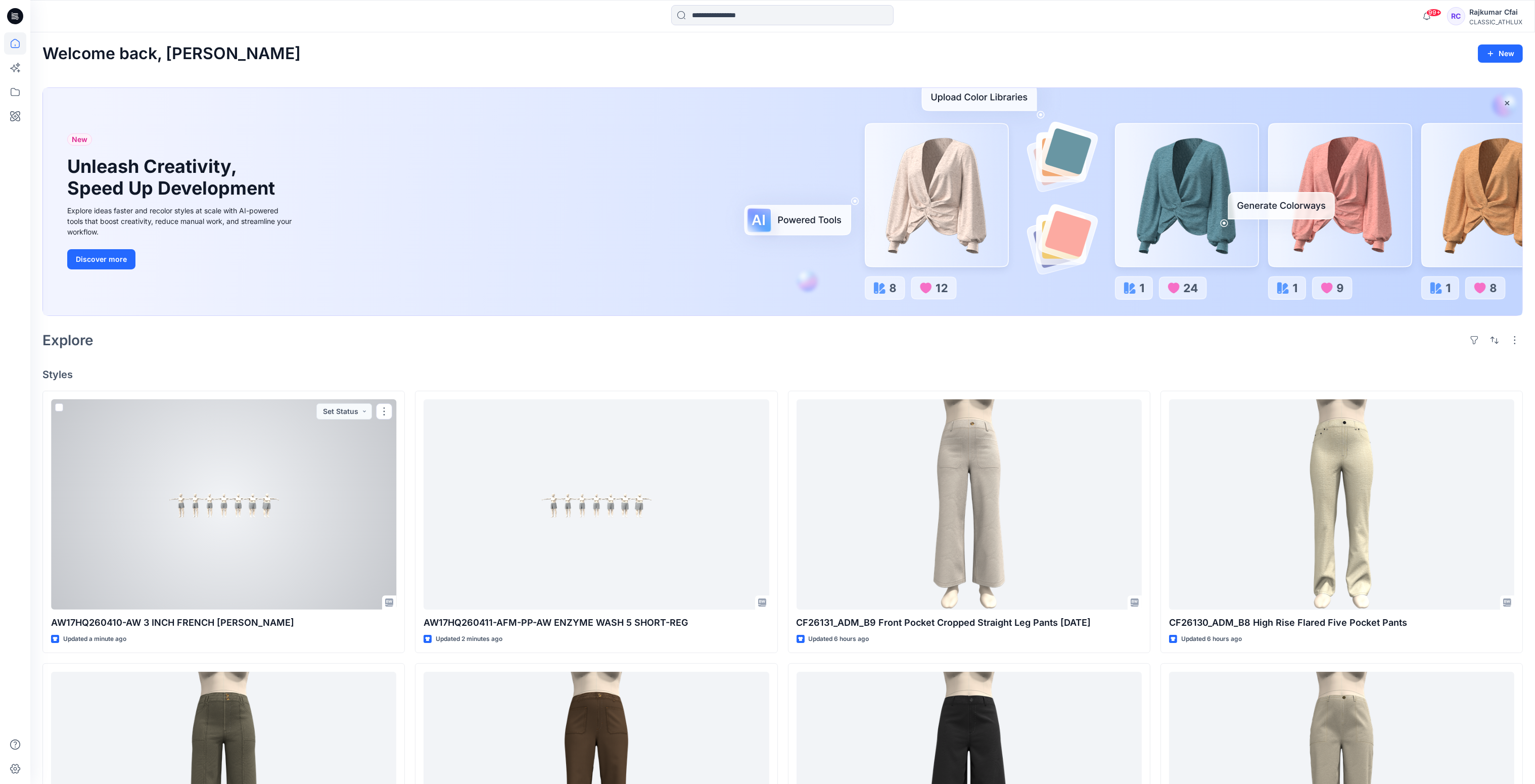
click at [267, 497] on div at bounding box center [223, 504] width 345 height 211
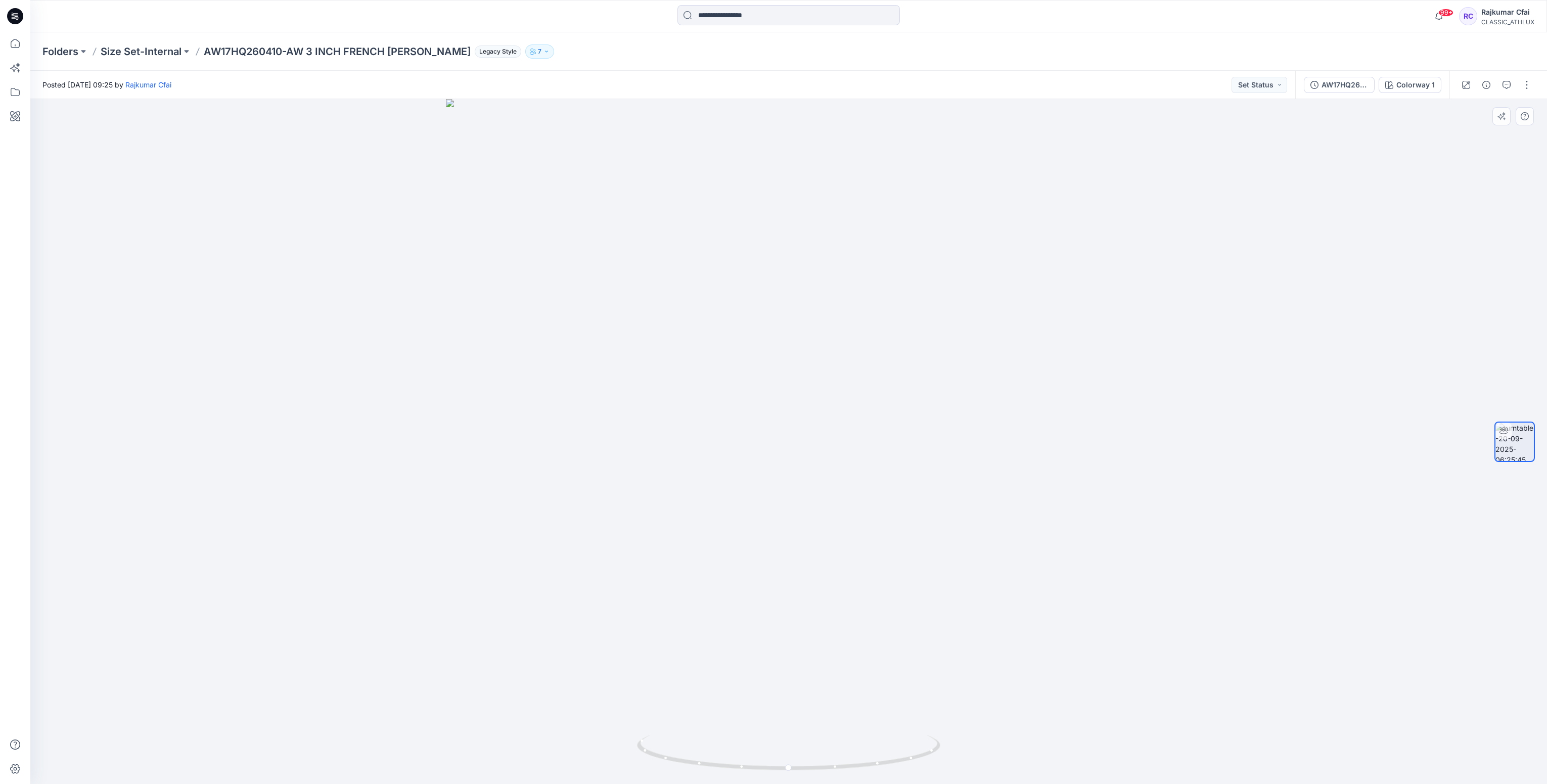
click at [518, 199] on div at bounding box center [789, 441] width 1516 height 685
drag, startPoint x: 14, startPoint y: 16, endPoint x: 27, endPoint y: 24, distance: 15.3
click at [14, 16] on icon at bounding box center [15, 16] width 16 height 16
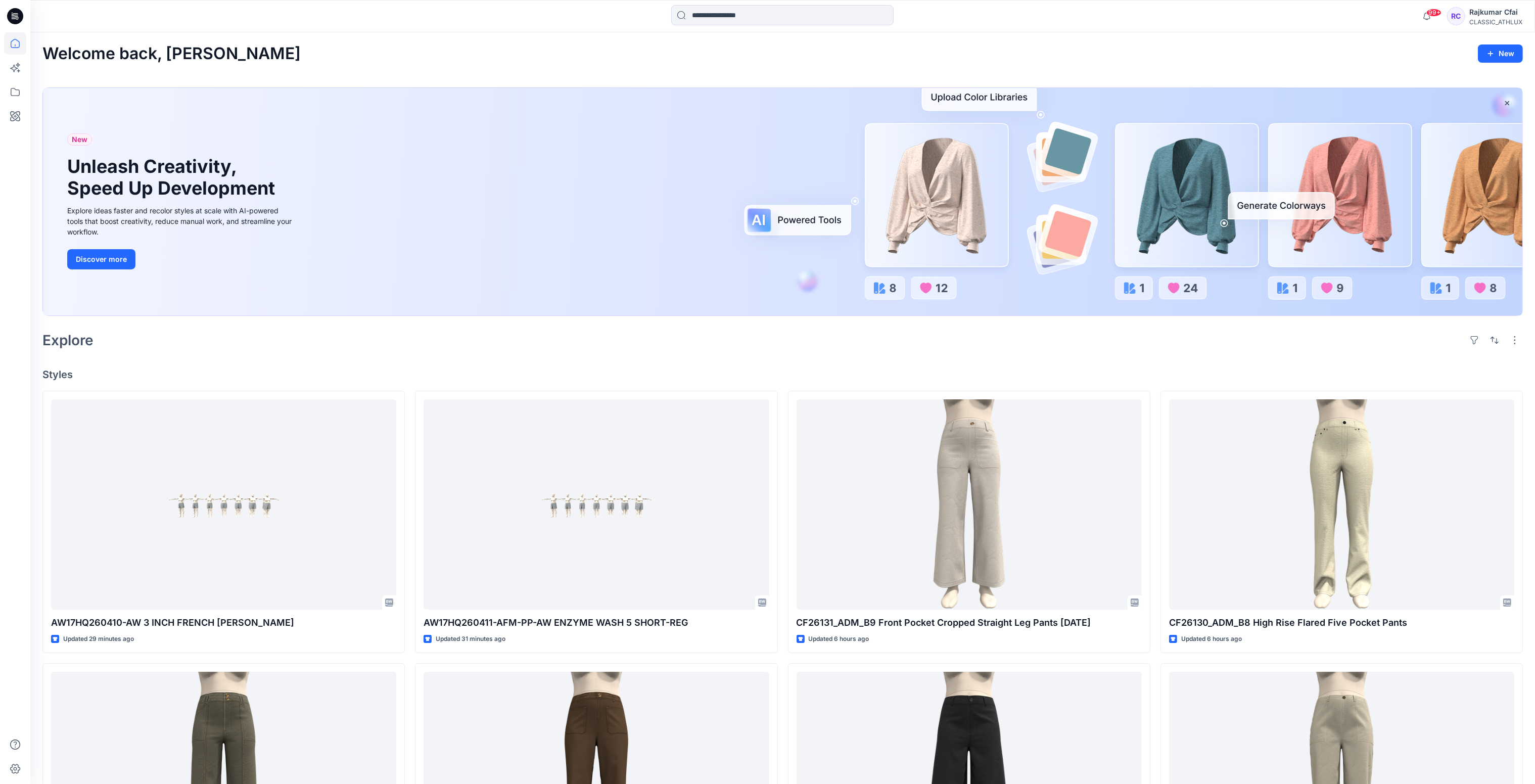
click at [686, 353] on div "Welcome back, Rajkumar New New Unleash Creativity, Speed Up Development Explore…" at bounding box center [783, 639] width 1504 height 1214
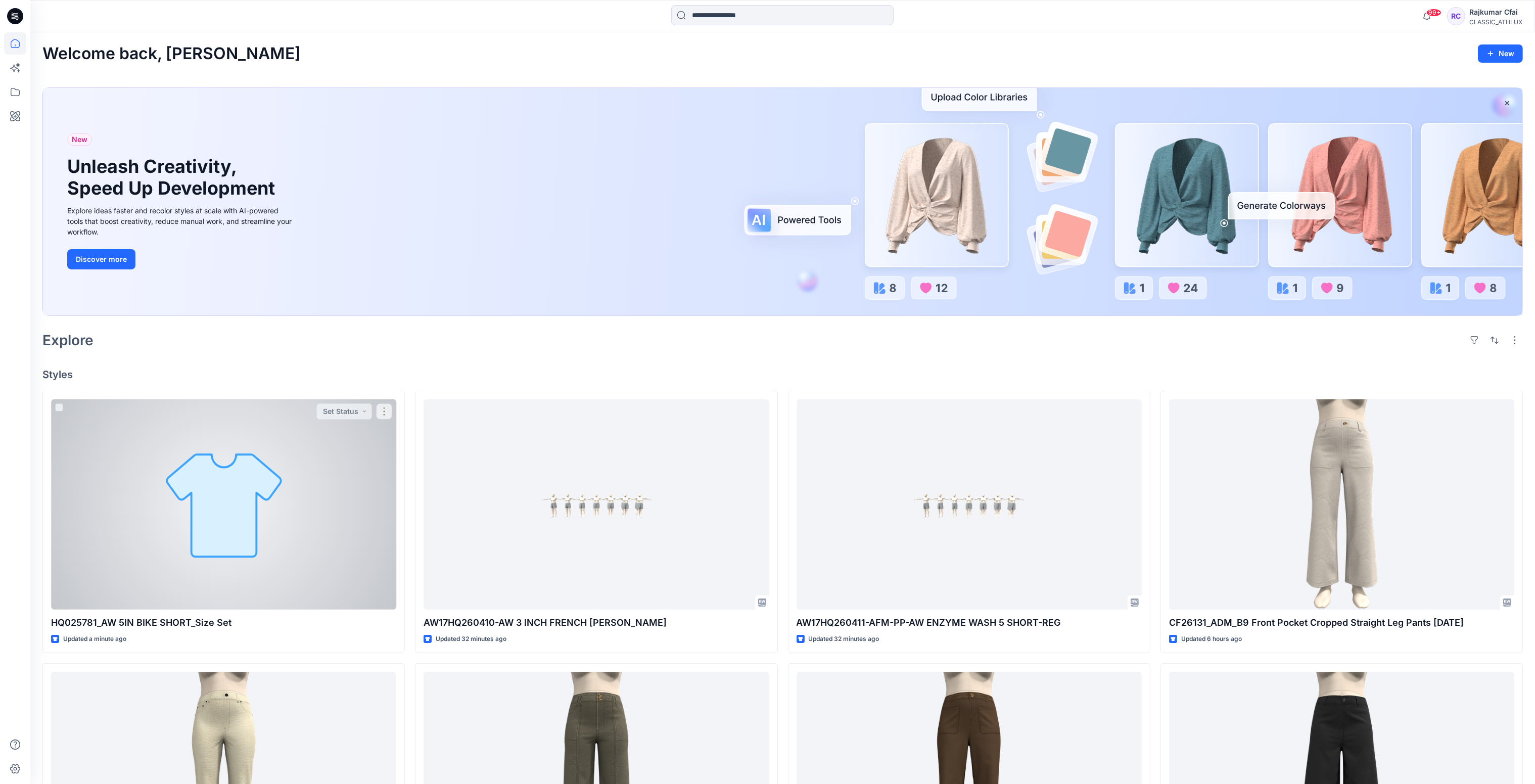
click at [298, 472] on div at bounding box center [223, 504] width 345 height 211
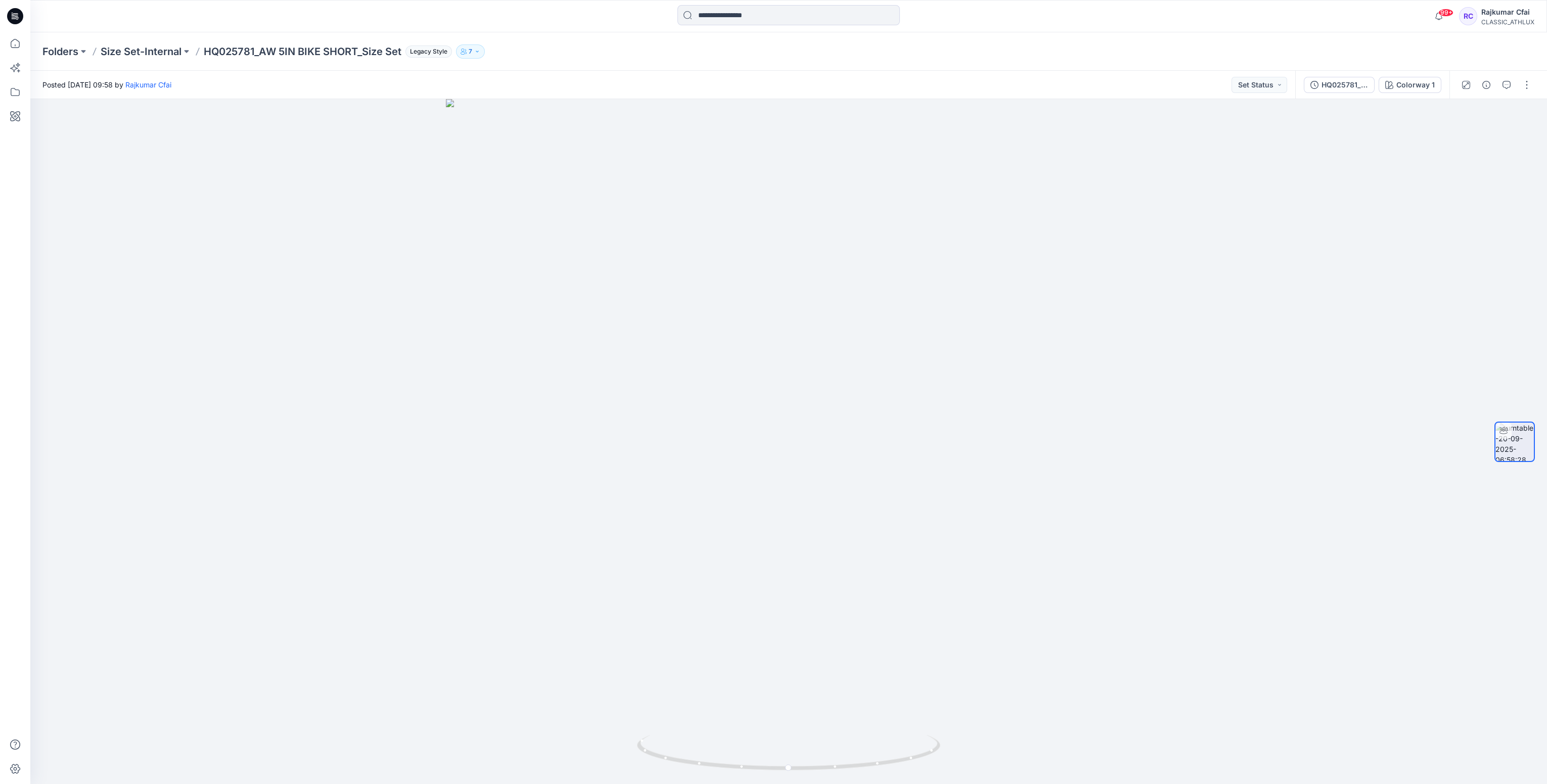
click at [14, 16] on icon at bounding box center [15, 16] width 16 height 16
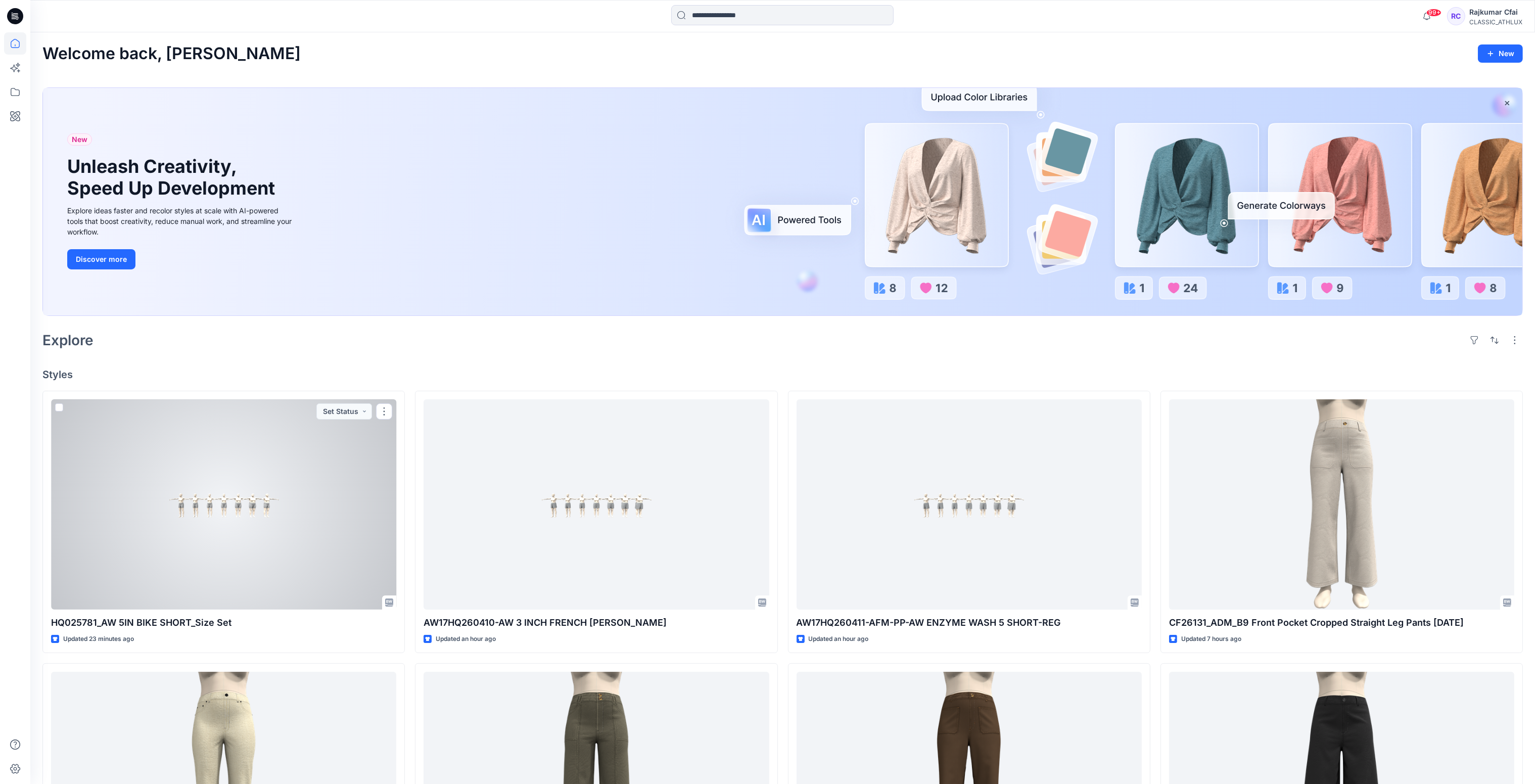
drag, startPoint x: 319, startPoint y: 508, endPoint x: 334, endPoint y: 477, distance: 34.4
click at [319, 508] on div at bounding box center [223, 504] width 345 height 211
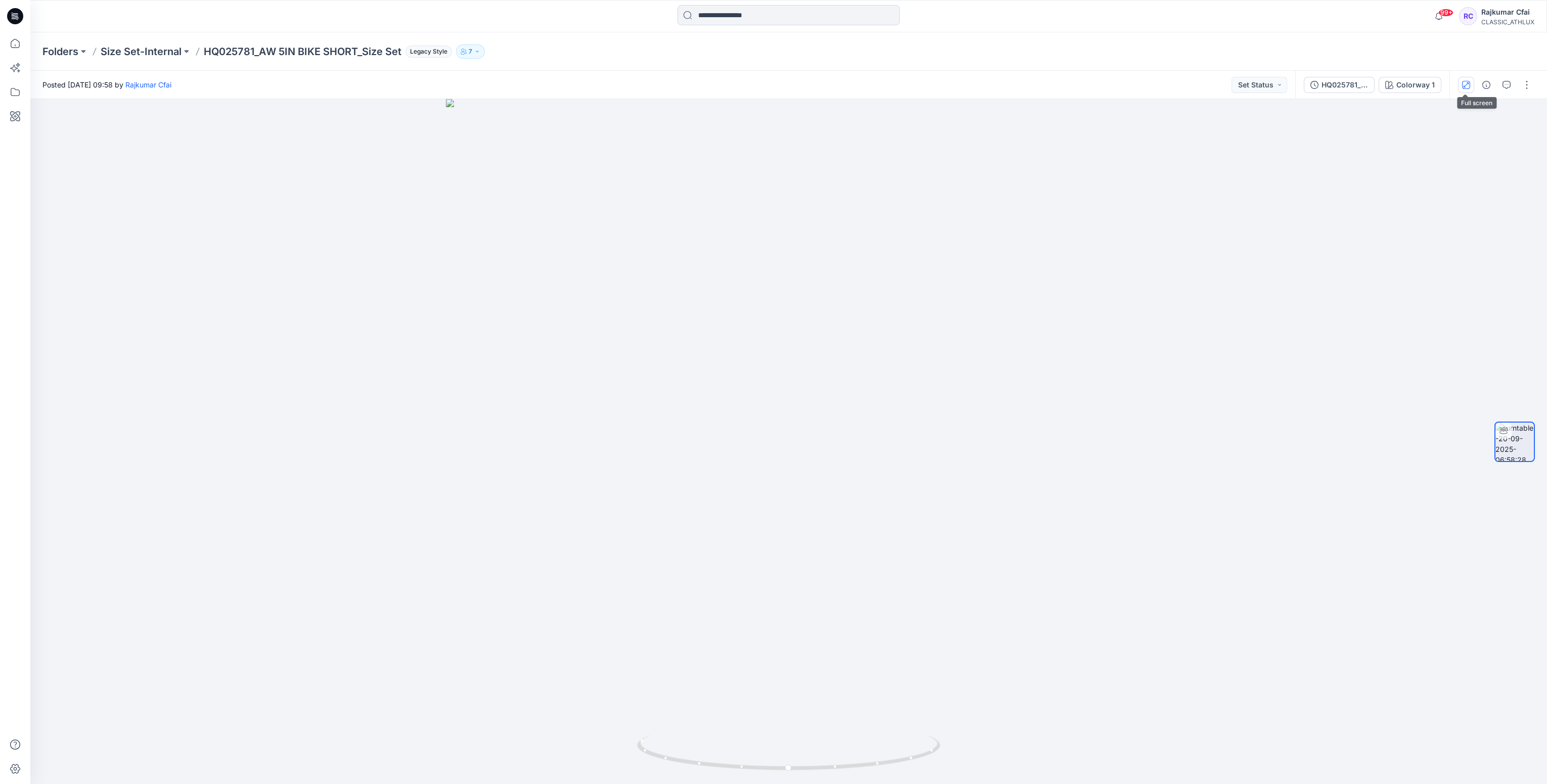
click at [1473, 86] on button "button" at bounding box center [1466, 85] width 16 height 16
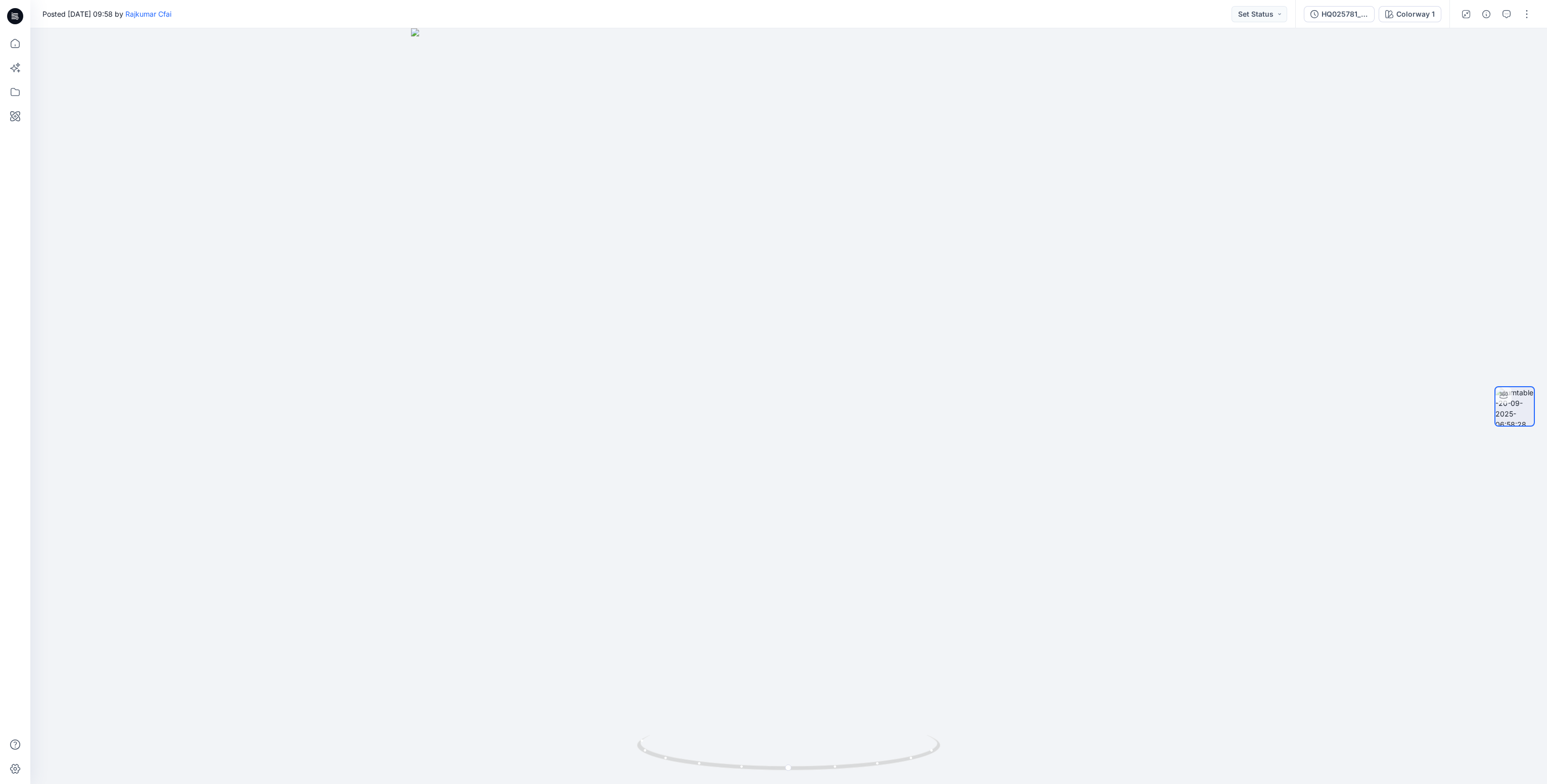
drag, startPoint x: 11, startPoint y: 11, endPoint x: 58, endPoint y: 25, distance: 49.0
click at [17, 13] on icon at bounding box center [15, 16] width 16 height 32
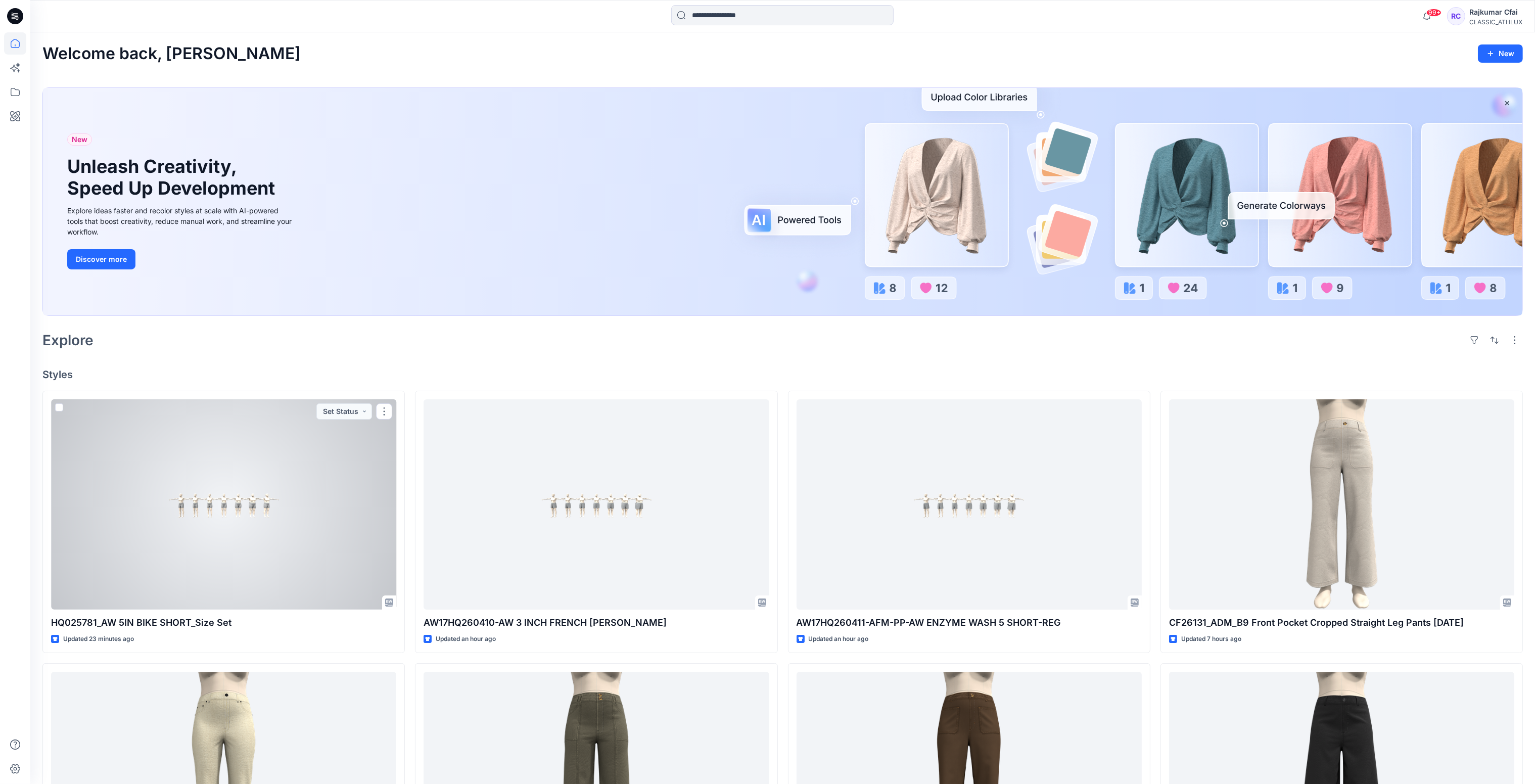
click at [332, 531] on div at bounding box center [223, 504] width 345 height 211
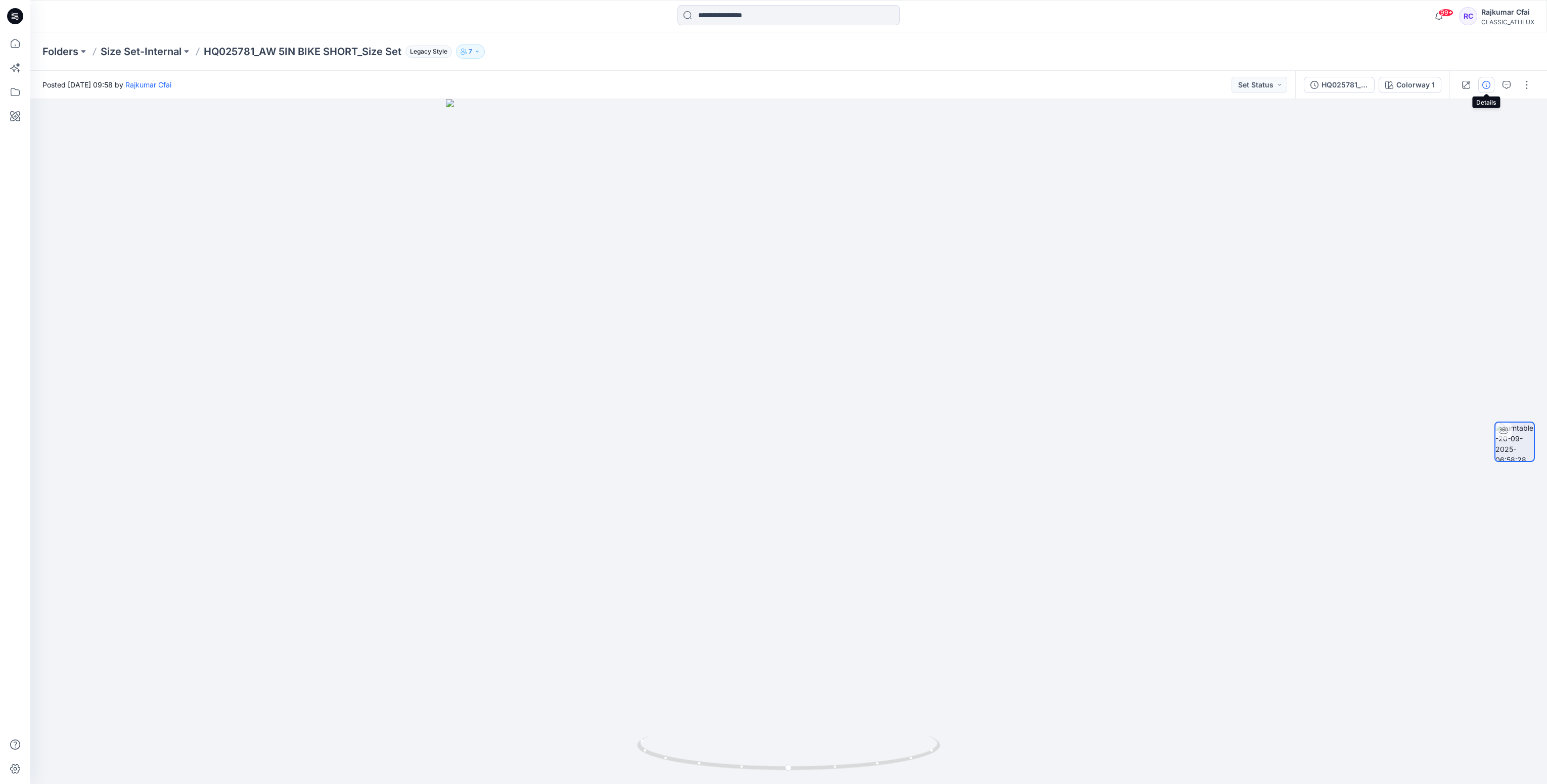
click at [1488, 89] on button "button" at bounding box center [1486, 85] width 16 height 16
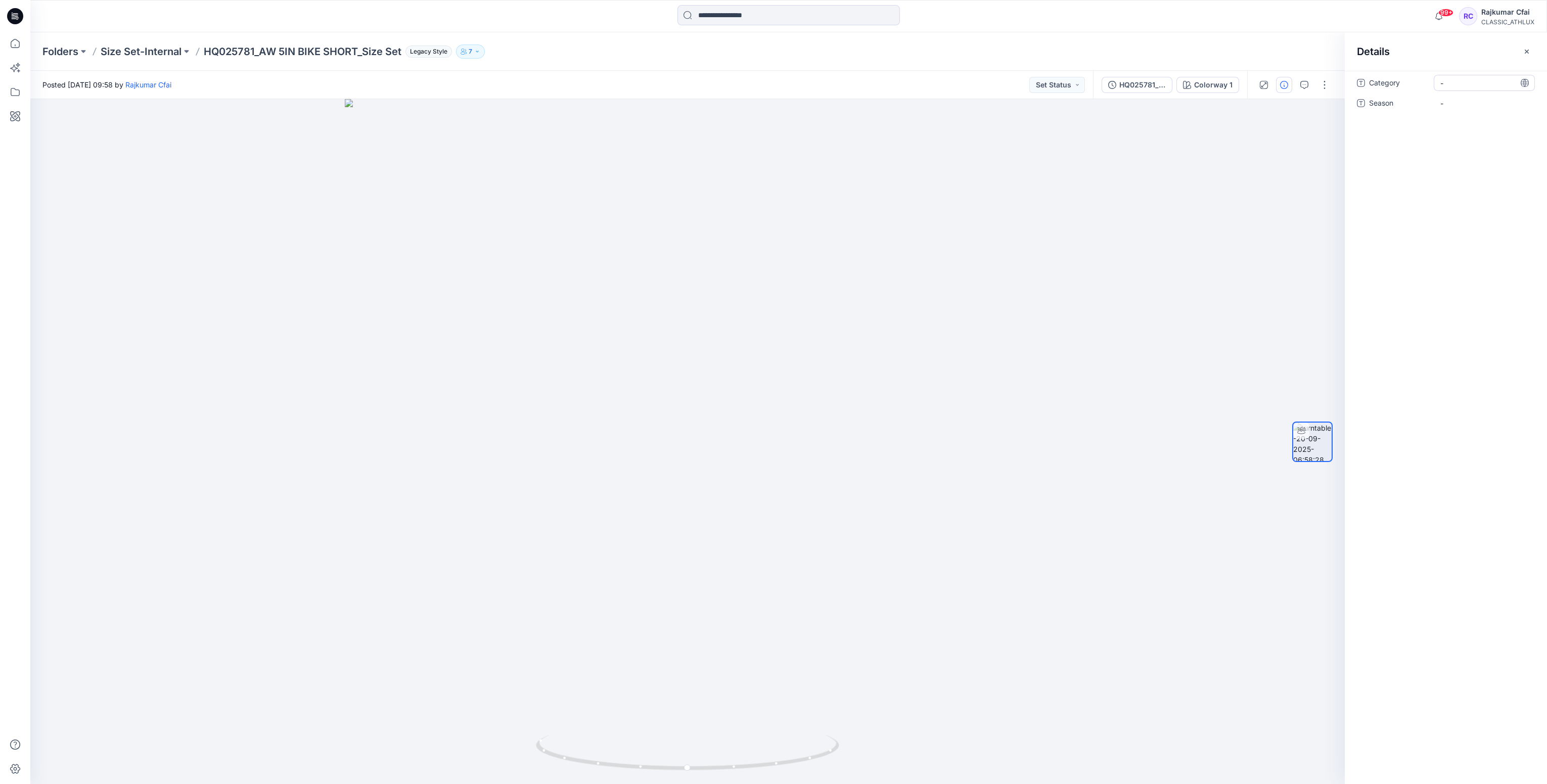
click at [1463, 84] on span "-" at bounding box center [1484, 83] width 88 height 11
type textarea "**********"
click at [1449, 102] on span "-" at bounding box center [1484, 103] width 88 height 11
type textarea "*****"
click at [16, 17] on icon at bounding box center [15, 16] width 16 height 16
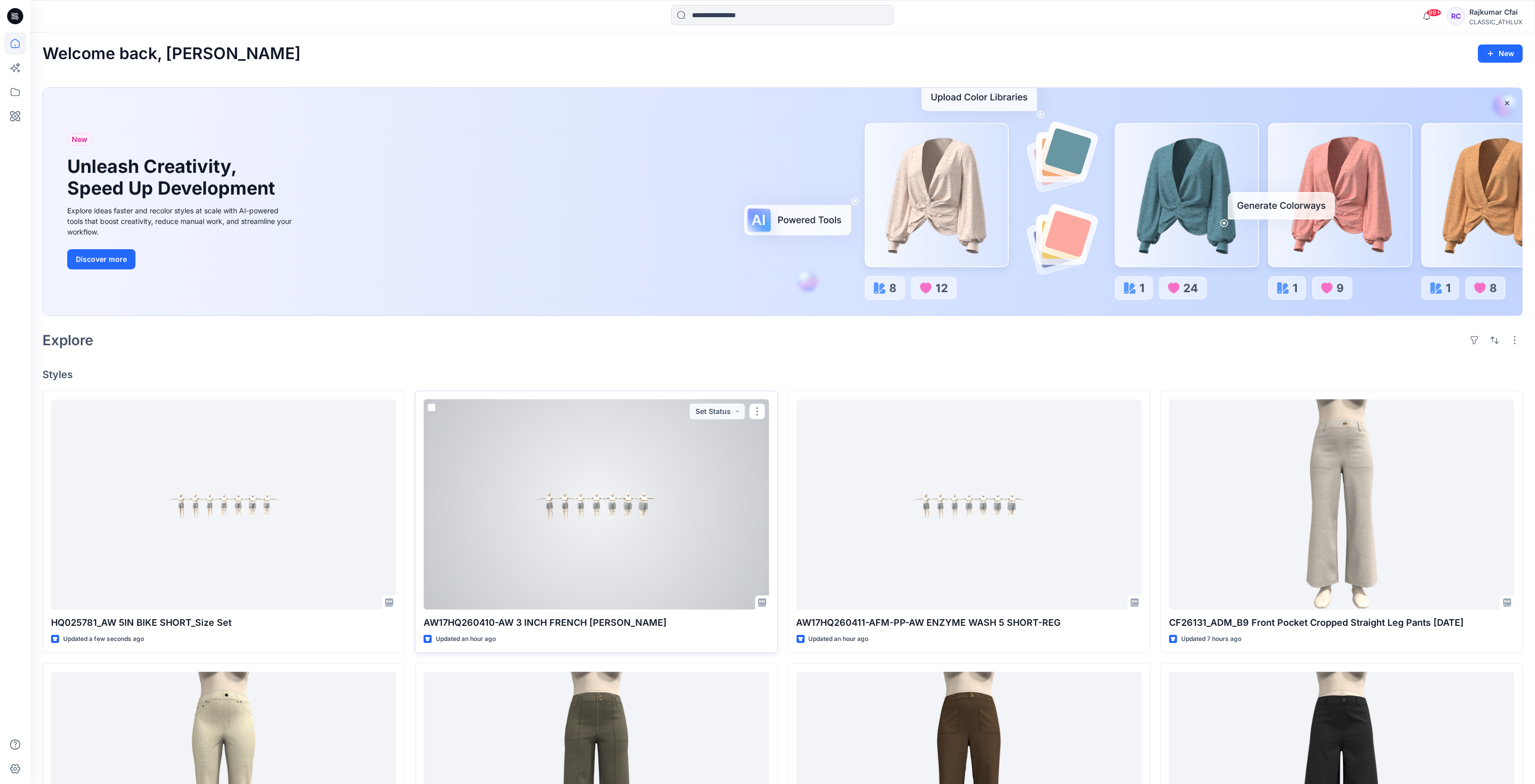
click at [525, 502] on div at bounding box center [596, 504] width 345 height 211
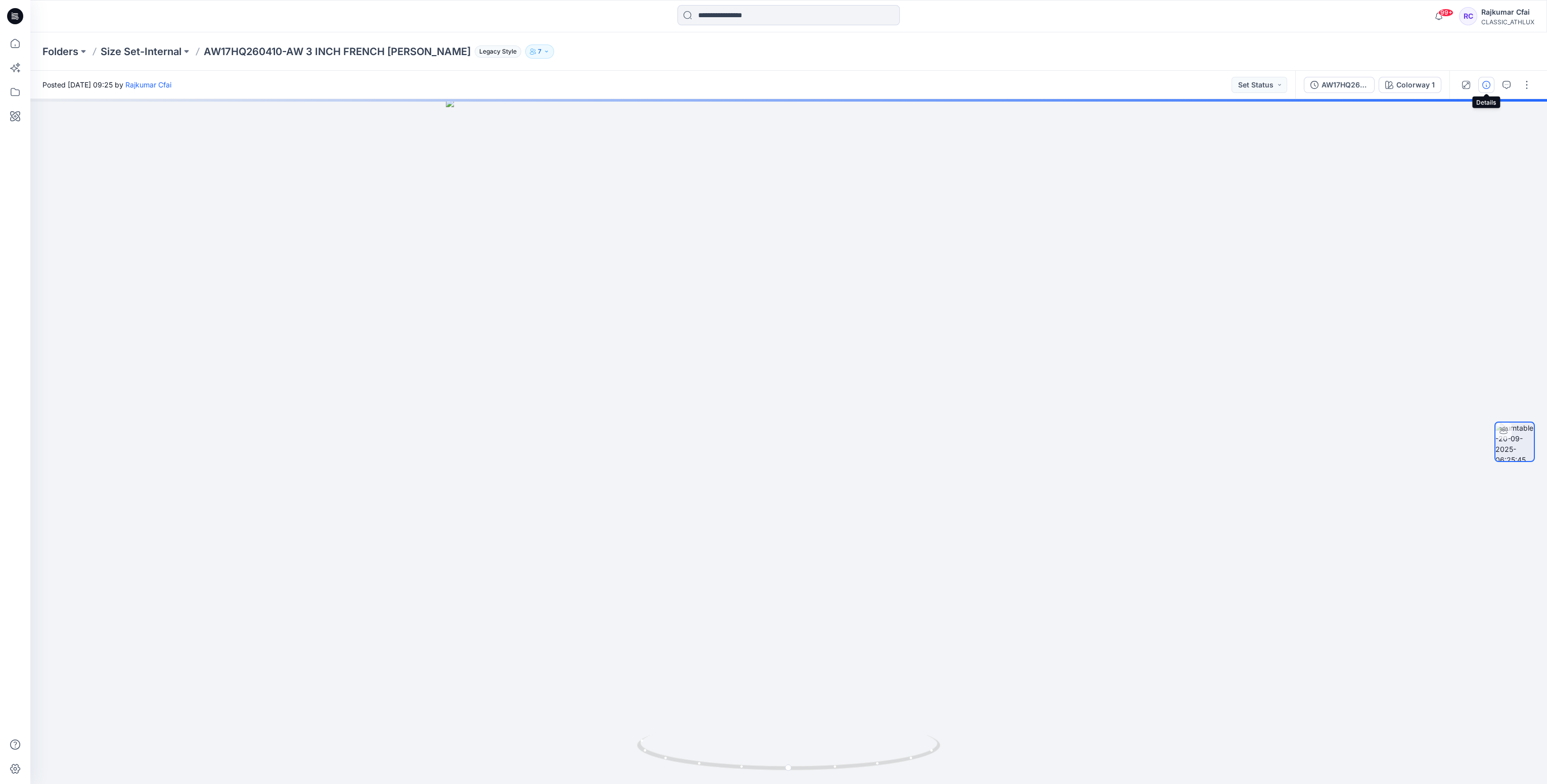
click at [1490, 87] on button "button" at bounding box center [1486, 85] width 16 height 16
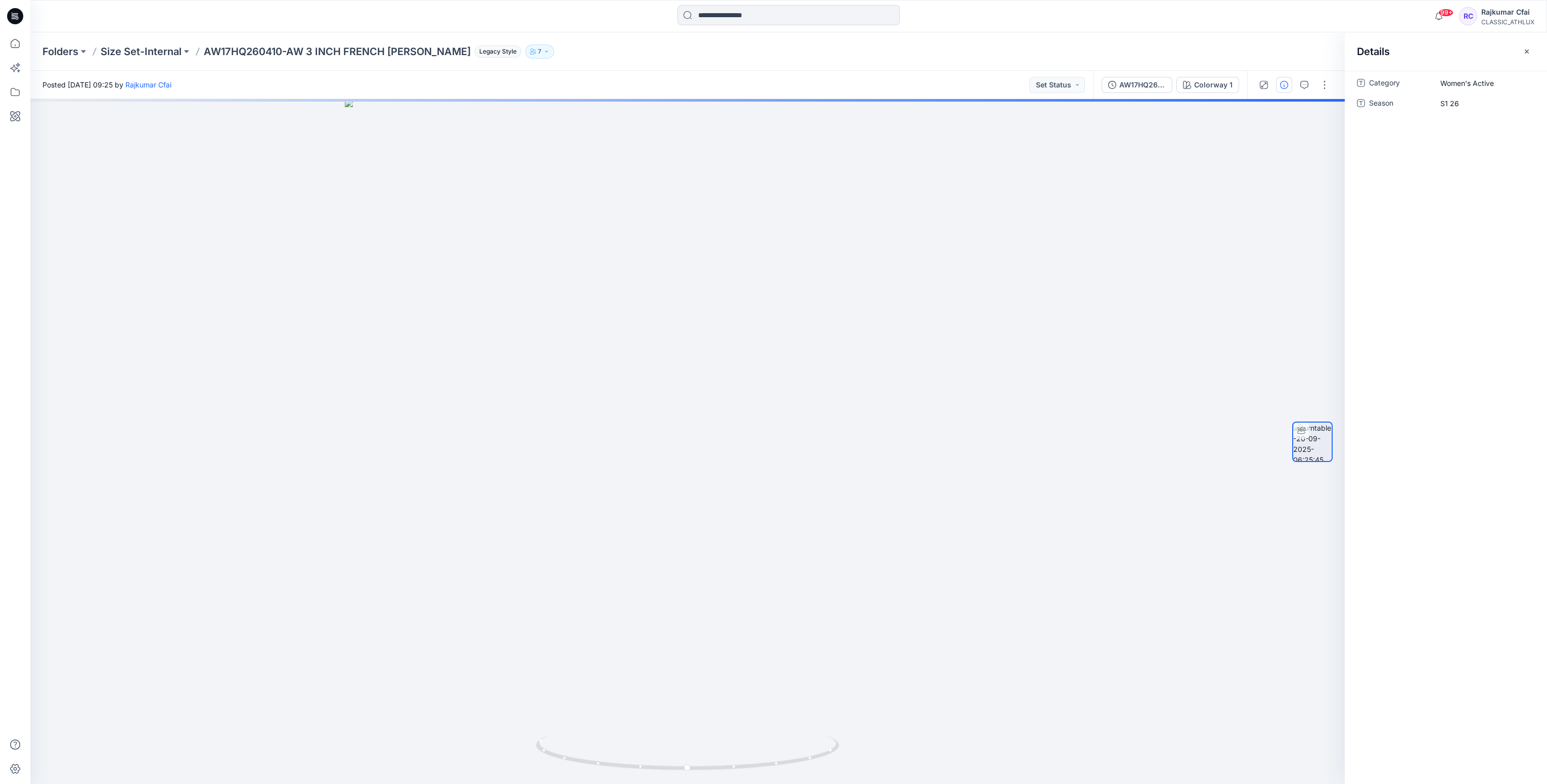
click at [13, 18] on icon at bounding box center [14, 18] width 5 height 1
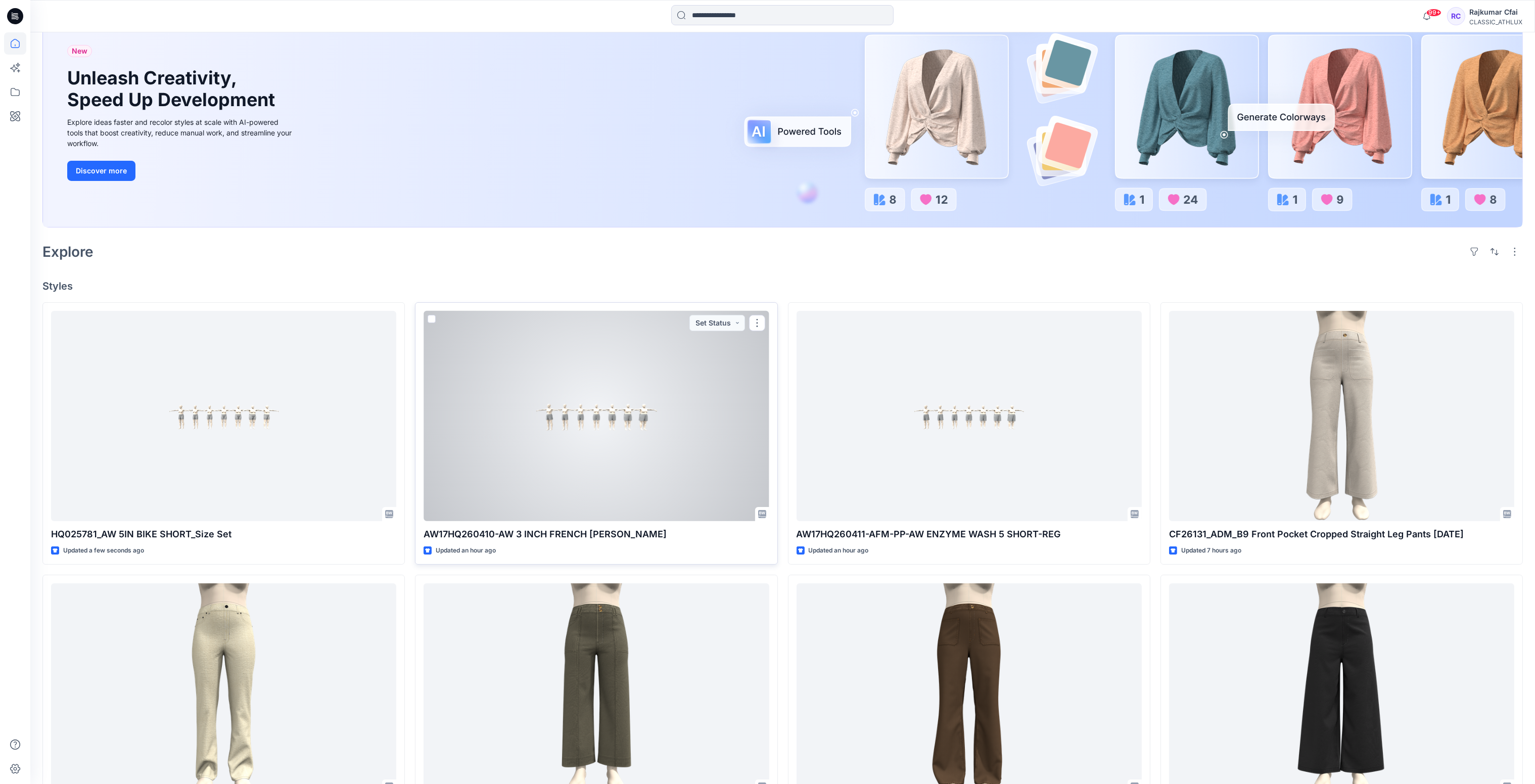
scroll to position [227, 0]
